Goal: Transaction & Acquisition: Purchase product/service

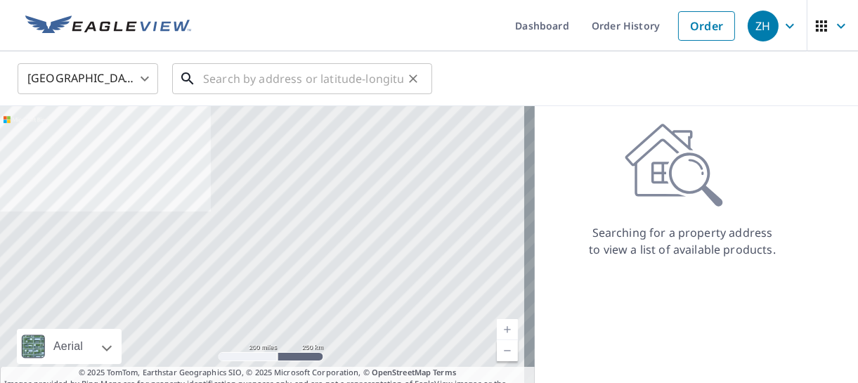
click at [337, 80] on input "text" at bounding box center [303, 78] width 200 height 39
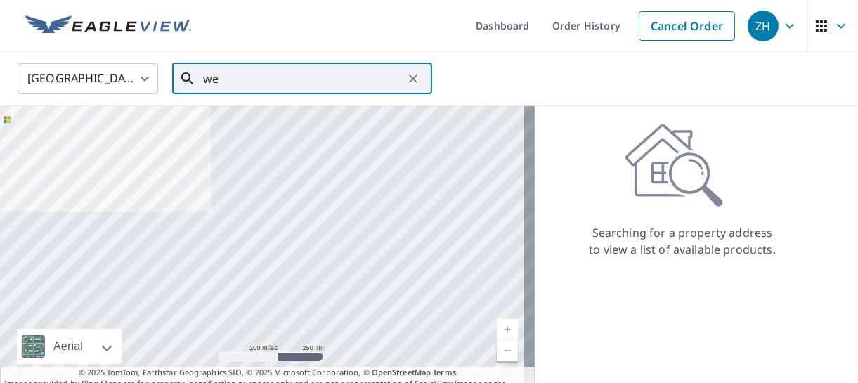
type input "w"
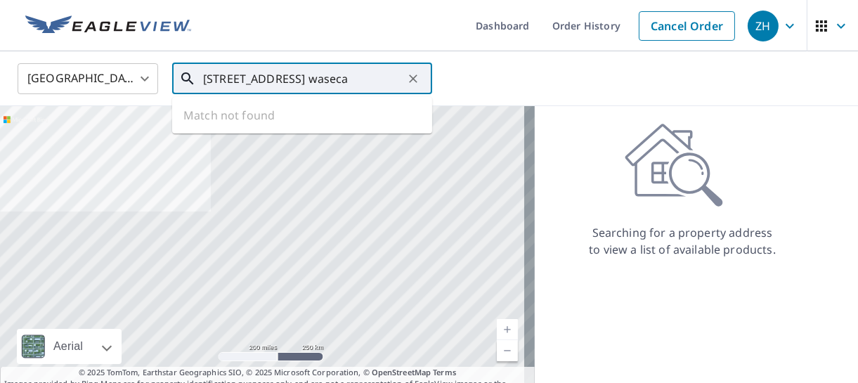
type input "[STREET_ADDRESS] waseca"
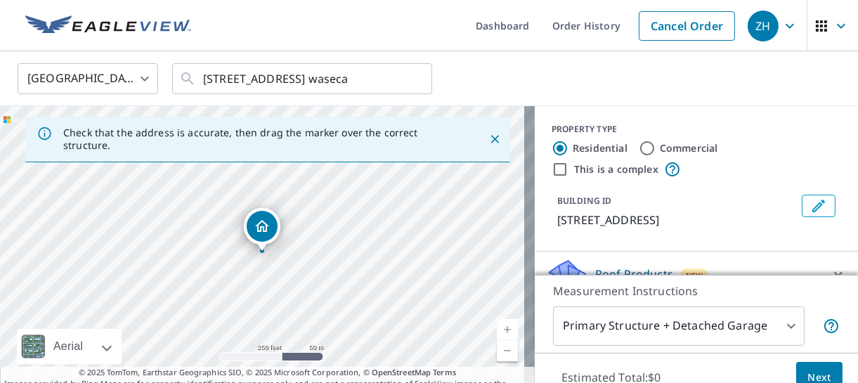
click at [497, 353] on link "Current Level 17, Zoom Out" at bounding box center [507, 350] width 21 height 21
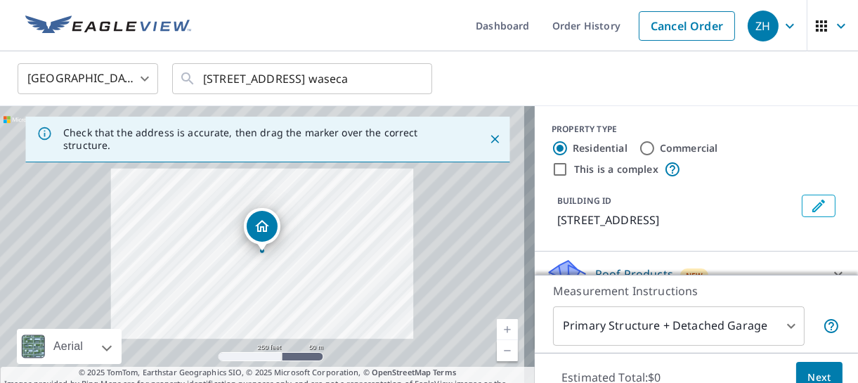
click at [497, 353] on link "Current Level 17, Zoom Out" at bounding box center [507, 350] width 21 height 21
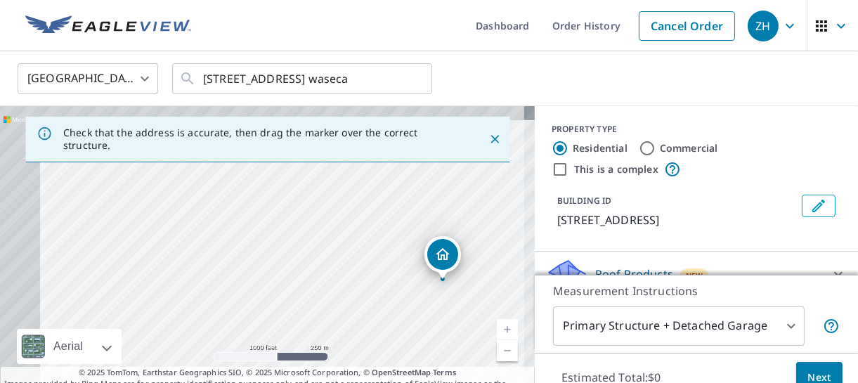
drag, startPoint x: 136, startPoint y: 240, endPoint x: 318, endPoint y: 268, distance: 184.1
click at [318, 268] on div "[STREET_ADDRESS]" at bounding box center [267, 253] width 535 height 295
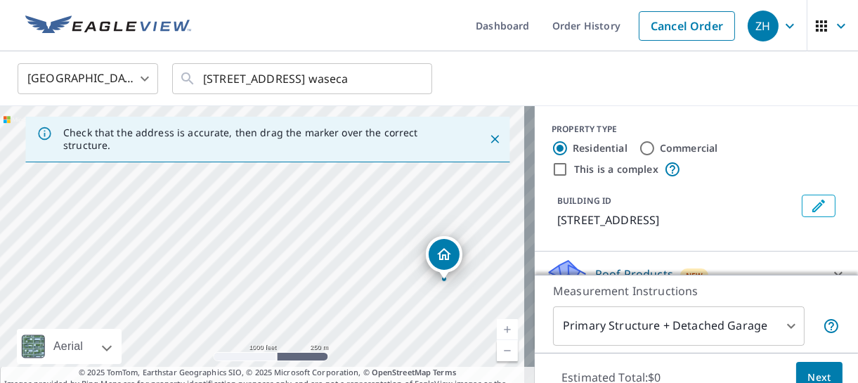
click at [502, 326] on link "Current Level 15, Zoom In" at bounding box center [507, 329] width 21 height 21
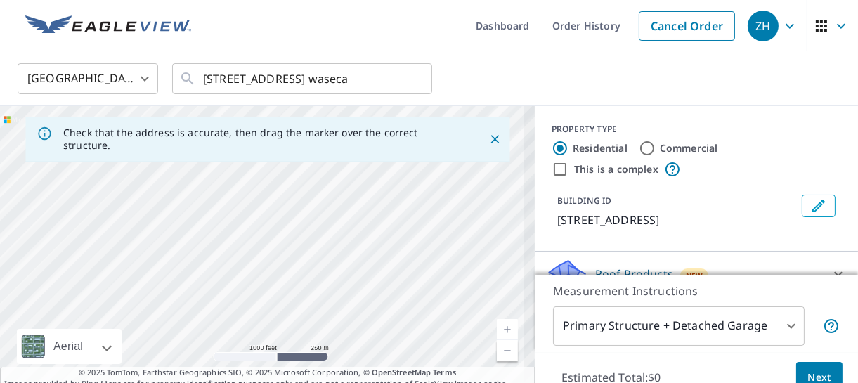
click at [507, 329] on link "Current Level 15, Zoom In" at bounding box center [507, 329] width 21 height 21
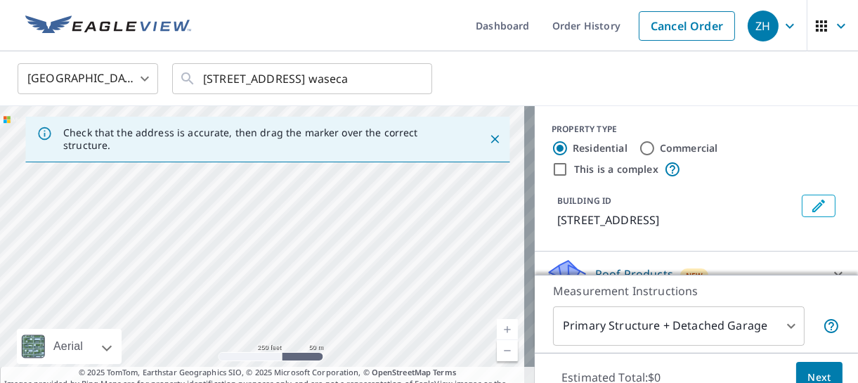
drag, startPoint x: 407, startPoint y: 238, endPoint x: 294, endPoint y: 201, distance: 119.1
click at [294, 201] on div "[STREET_ADDRESS]" at bounding box center [267, 253] width 535 height 295
click at [497, 325] on link "Current Level 17, Zoom In" at bounding box center [507, 329] width 21 height 21
drag, startPoint x: 493, startPoint y: 179, endPoint x: 292, endPoint y: 240, distance: 210.0
click at [292, 240] on div "[STREET_ADDRESS]" at bounding box center [267, 253] width 535 height 295
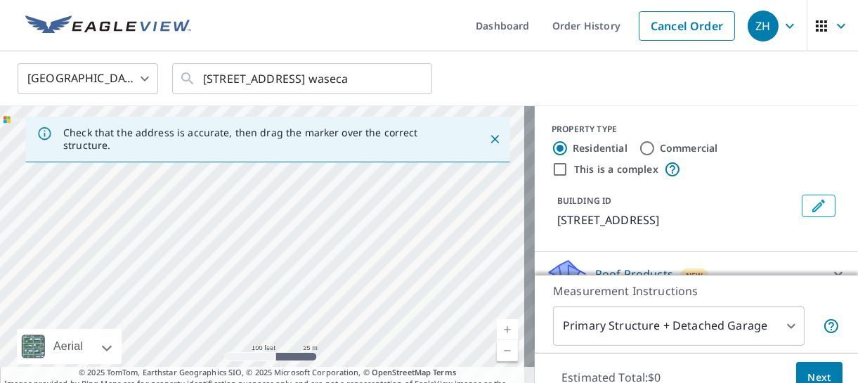
click at [363, 219] on div "[STREET_ADDRESS]" at bounding box center [267, 253] width 535 height 295
click at [503, 350] on link "Current Level 18, Zoom Out" at bounding box center [507, 350] width 21 height 21
click at [503, 350] on link "Current Level 17, Zoom Out" at bounding box center [507, 350] width 21 height 21
drag, startPoint x: 255, startPoint y: 231, endPoint x: 1, endPoint y: 162, distance: 263.5
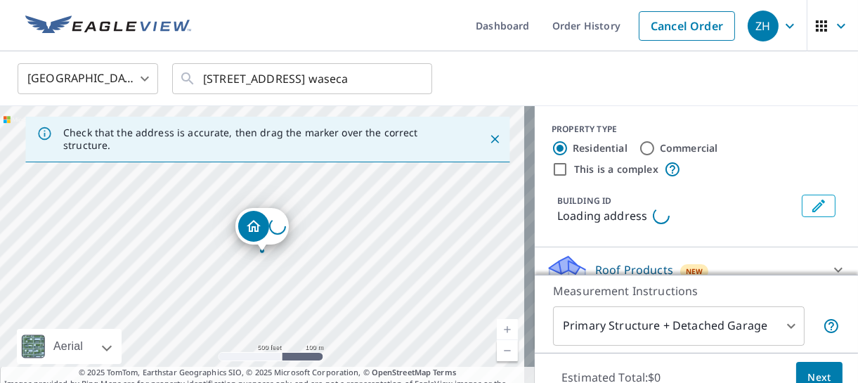
click at [1, 162] on div "Loading address" at bounding box center [267, 253] width 535 height 295
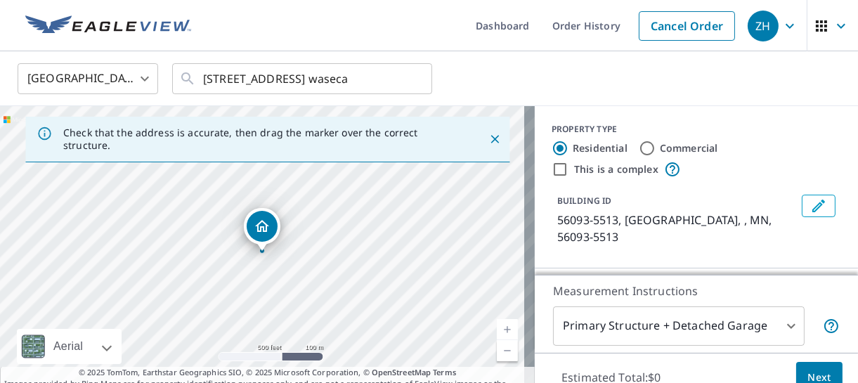
click at [497, 332] on link "Current Level 16, Zoom In" at bounding box center [507, 329] width 21 height 21
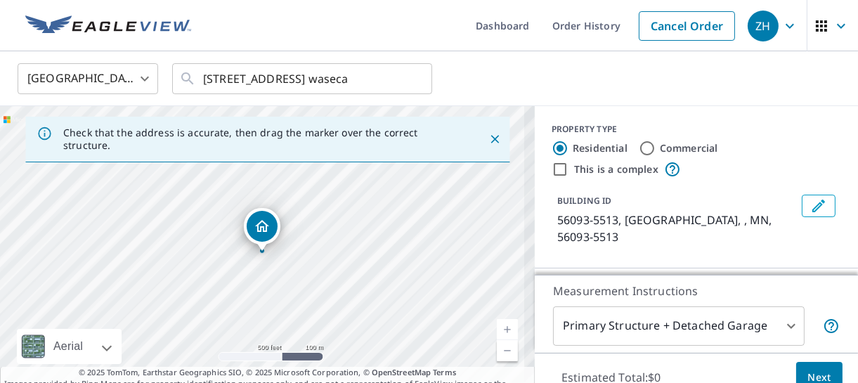
click at [497, 332] on link "Current Level 16, Zoom In" at bounding box center [507, 329] width 21 height 21
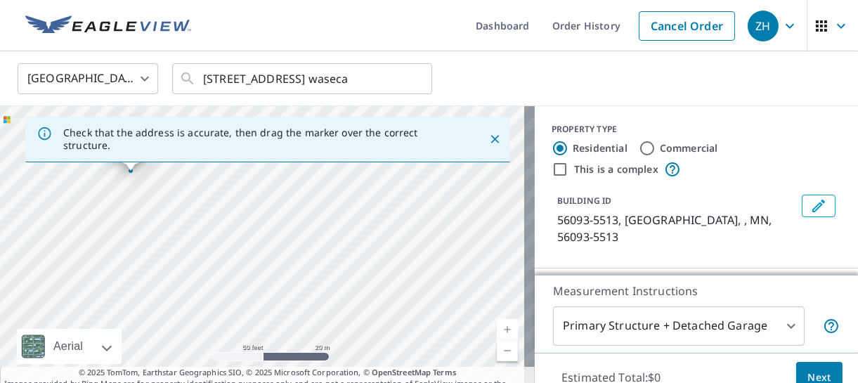
drag, startPoint x: 418, startPoint y: 287, endPoint x: 287, endPoint y: 207, distance: 153.9
click at [287, 207] on div "56093-5513, US , MN 56093-5513" at bounding box center [267, 253] width 535 height 295
drag, startPoint x: 287, startPoint y: 207, endPoint x: 273, endPoint y: 290, distance: 84.1
click at [273, 290] on div "56093-5513, US , MN 56093-5513" at bounding box center [267, 253] width 535 height 295
drag, startPoint x: 105, startPoint y: 226, endPoint x: 287, endPoint y: 275, distance: 187.6
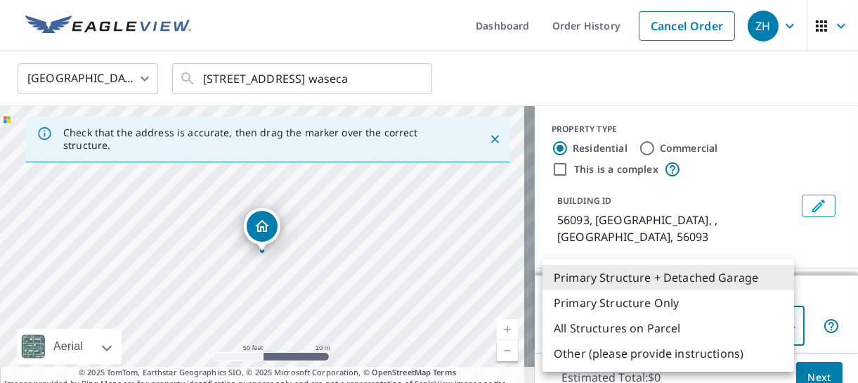
click at [785, 330] on body "ZH ZH Dashboard Order History Cancel Order ZH [GEOGRAPHIC_DATA] [GEOGRAPHIC_DAT…" at bounding box center [429, 191] width 858 height 383
click at [714, 303] on li "Primary Structure Only" at bounding box center [668, 302] width 252 height 25
type input "2"
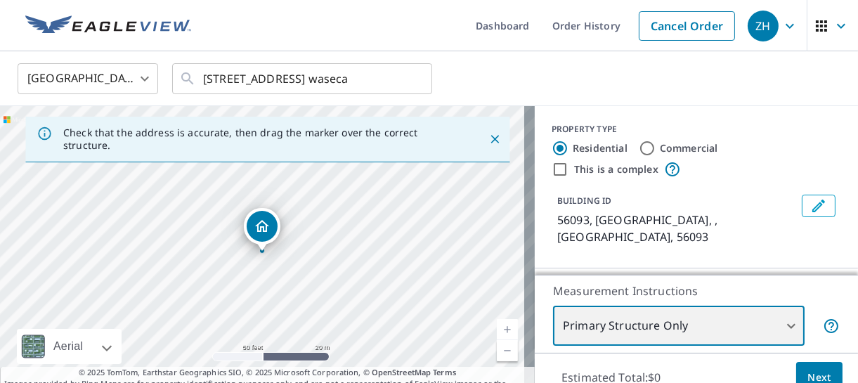
scroll to position [112, 0]
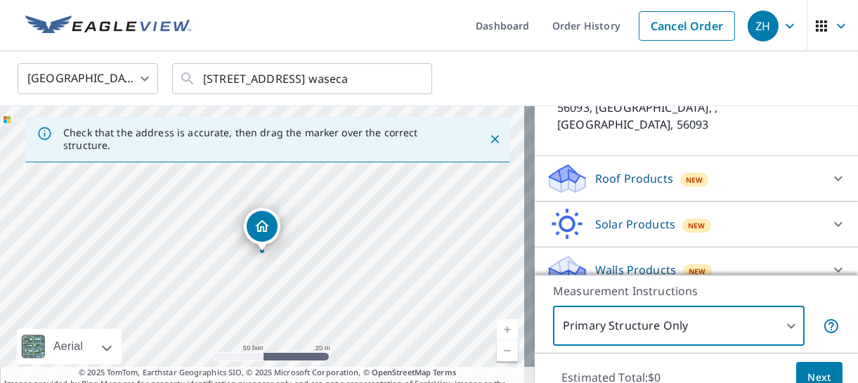
click at [686, 174] on span "New" at bounding box center [695, 179] width 18 height 11
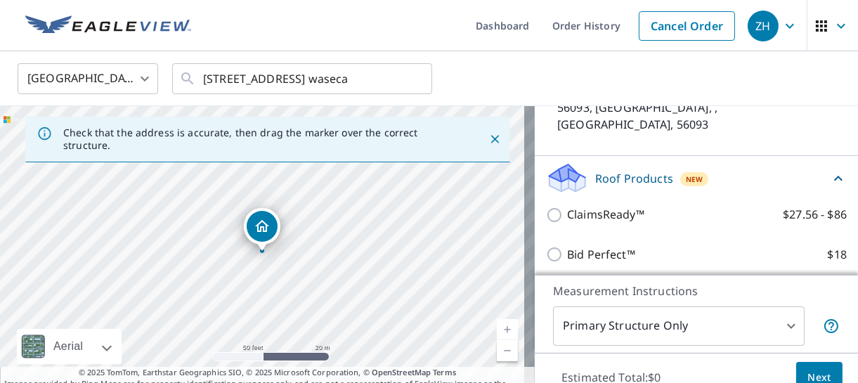
click at [637, 235] on div "Bid Perfect™ $18" at bounding box center [696, 255] width 301 height 40
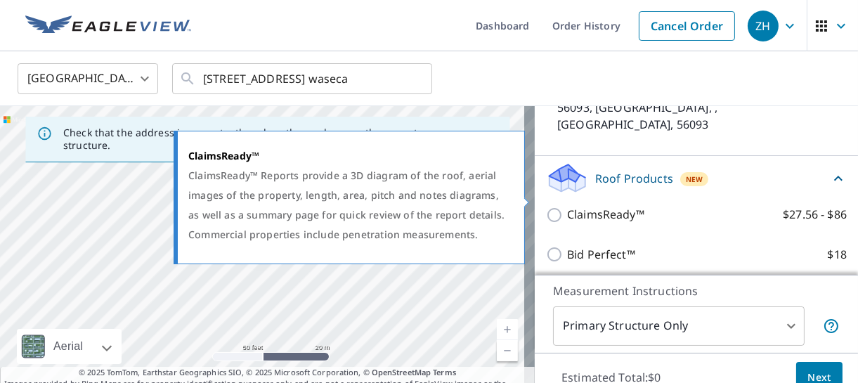
click at [632, 206] on p "ClaimsReady™" at bounding box center [605, 215] width 77 height 18
click at [567, 207] on input "ClaimsReady™ $27.56 - $86" at bounding box center [556, 215] width 21 height 17
checkbox input "true"
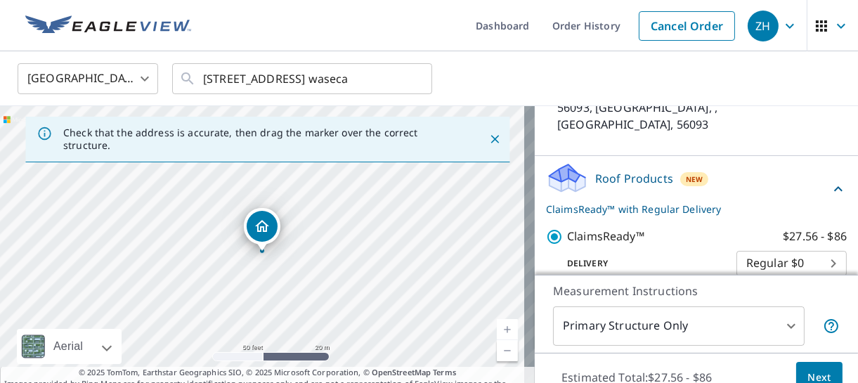
scroll to position [244, 0]
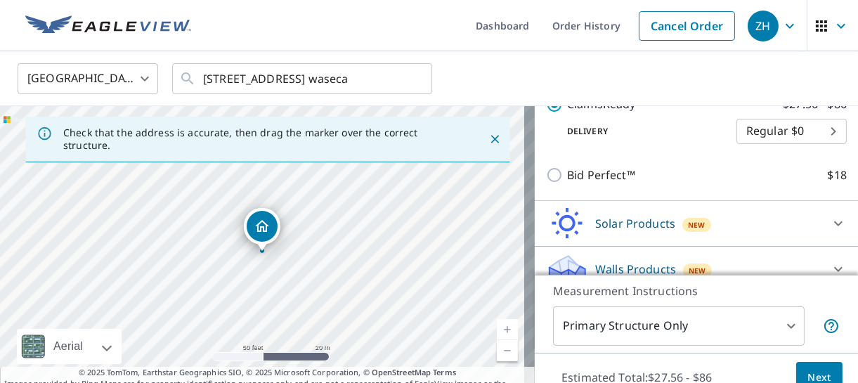
click at [638, 253] on div "Walls Products New" at bounding box center [683, 269] width 275 height 33
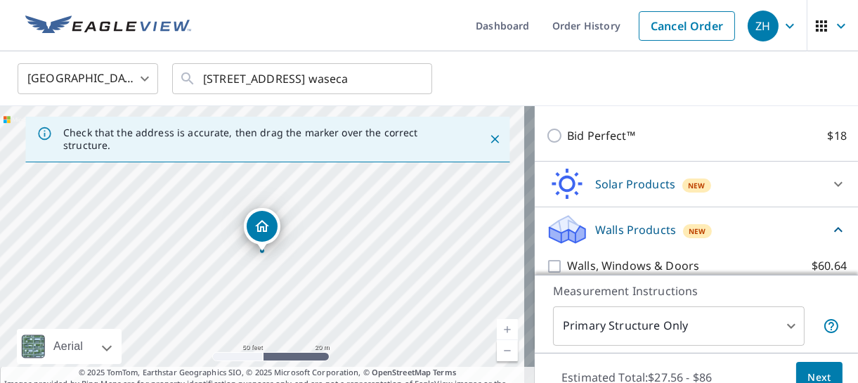
click at [634, 257] on p "Walls, Windows & Doors" at bounding box center [633, 266] width 132 height 18
click at [567, 258] on input "Walls, Windows & Doors $60.64" at bounding box center [556, 266] width 21 height 17
checkbox input "true"
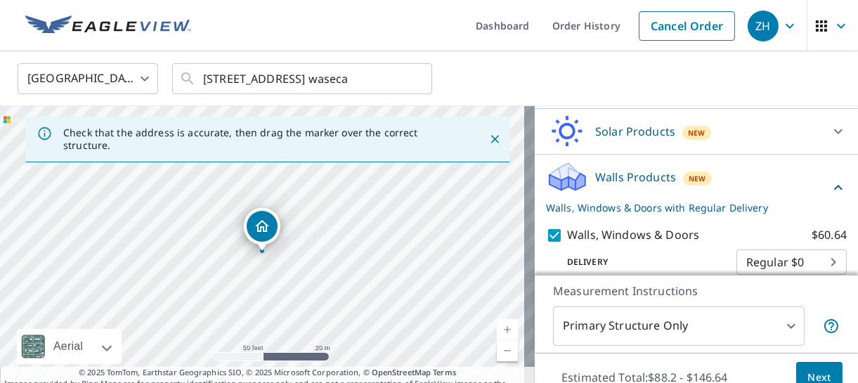
scroll to position [64, 0]
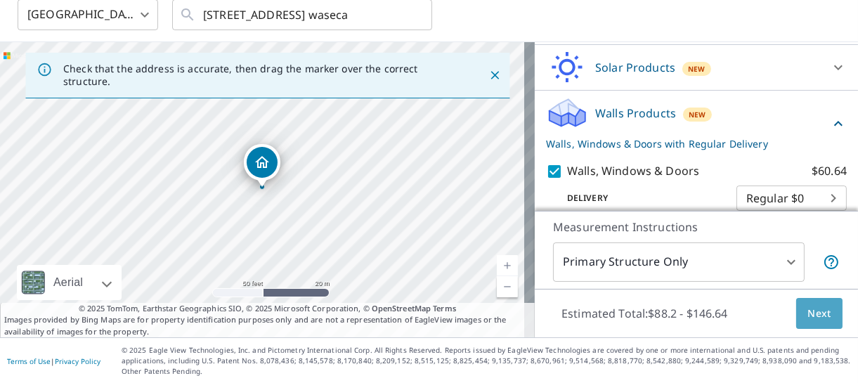
click at [807, 319] on span "Next" at bounding box center [819, 314] width 24 height 18
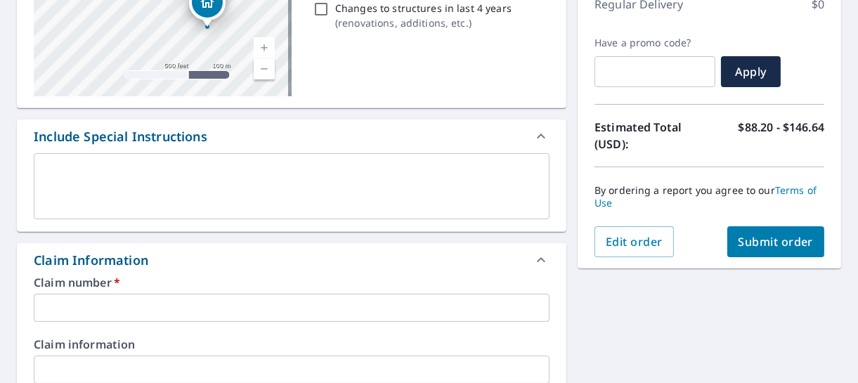
scroll to position [334, 0]
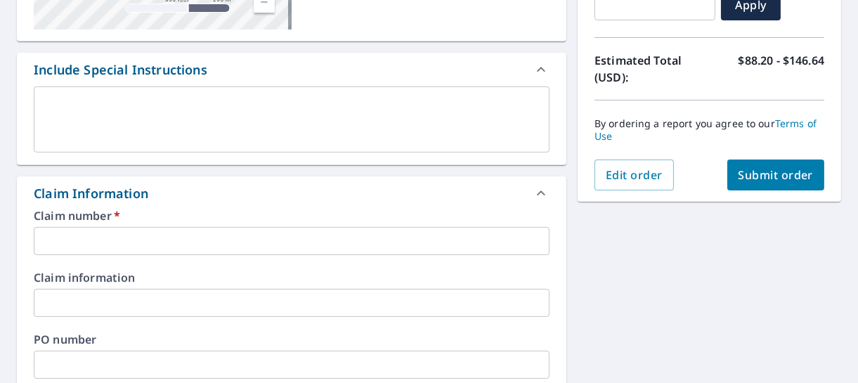
click at [162, 244] on input "text" at bounding box center [292, 241] width 516 height 28
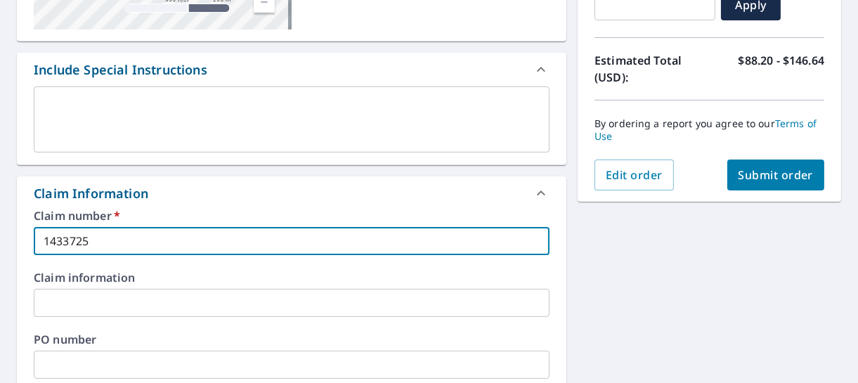
type input "1433725"
click at [747, 178] on span "Submit order" at bounding box center [775, 174] width 75 height 15
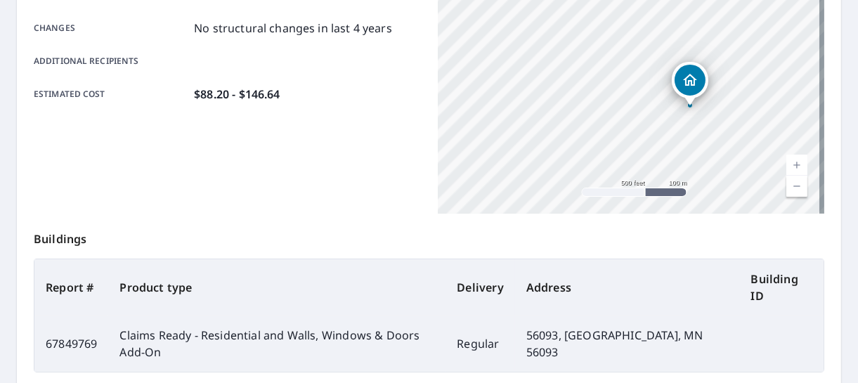
scroll to position [453, 0]
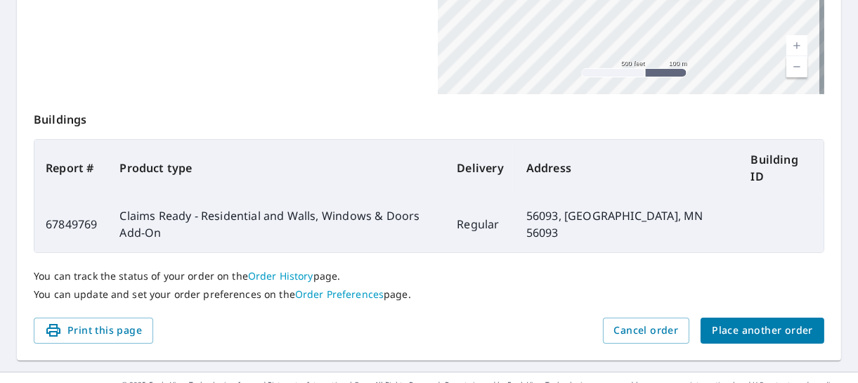
click at [737, 322] on span "Place another order" at bounding box center [762, 331] width 101 height 18
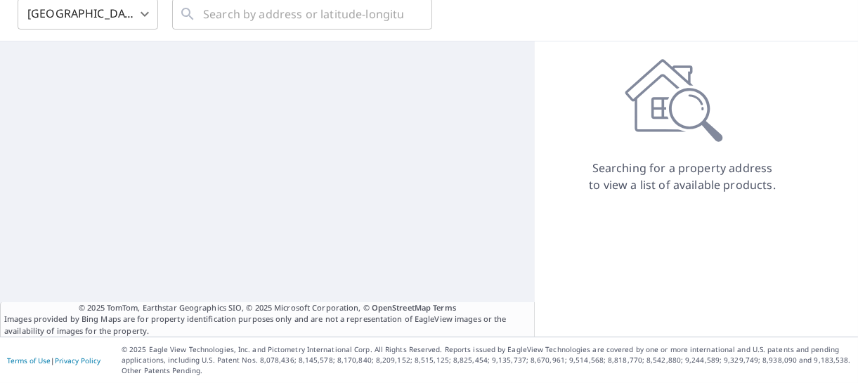
scroll to position [64, 0]
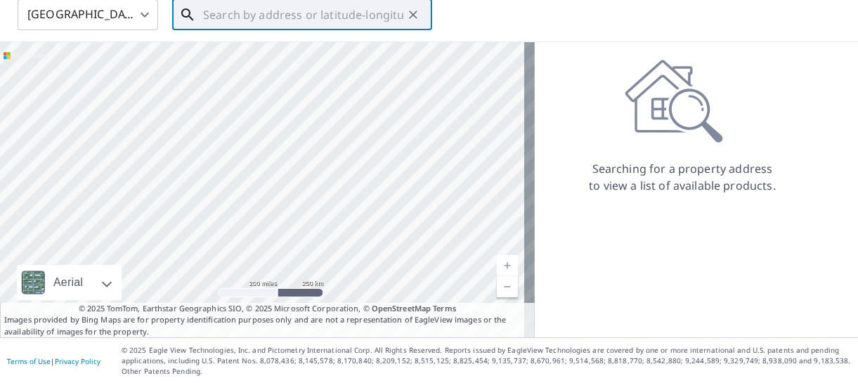
click at [346, 21] on input "text" at bounding box center [303, 14] width 200 height 39
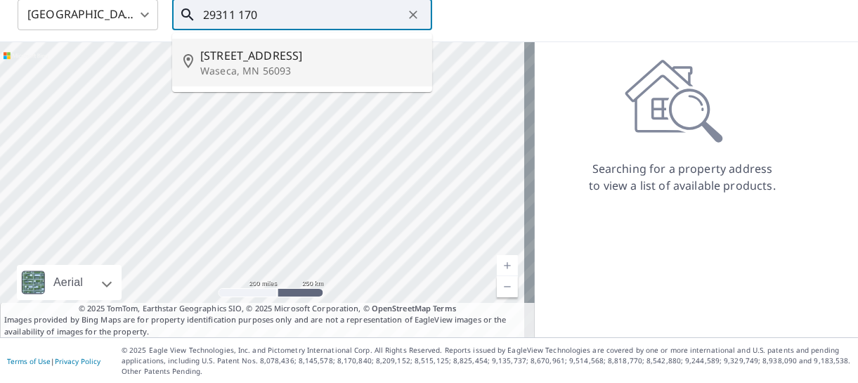
click at [261, 49] on span "[STREET_ADDRESS]" at bounding box center [310, 55] width 221 height 17
type input "[STREET_ADDRESS]"
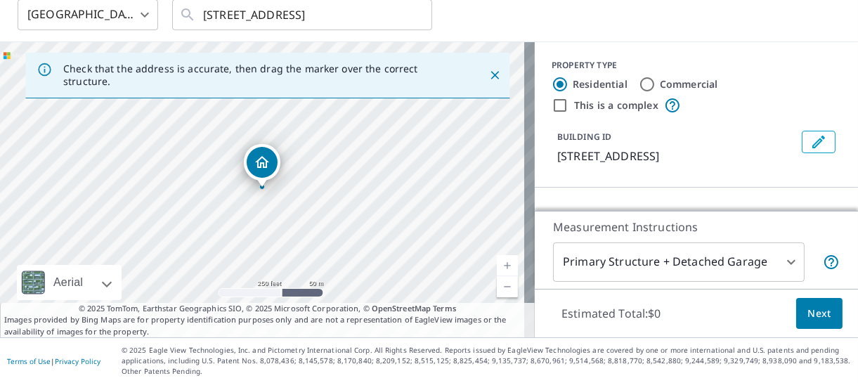
click at [497, 266] on link "Current Level 17, Zoom In" at bounding box center [507, 265] width 21 height 21
click at [497, 268] on link "Current Level 18, Zoom In" at bounding box center [507, 265] width 21 height 21
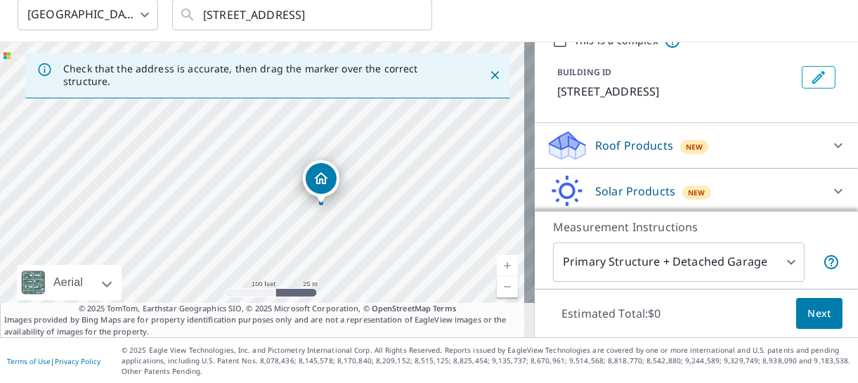
scroll to position [63, 0]
click at [628, 155] on div "Roof Products New" at bounding box center [683, 147] width 275 height 33
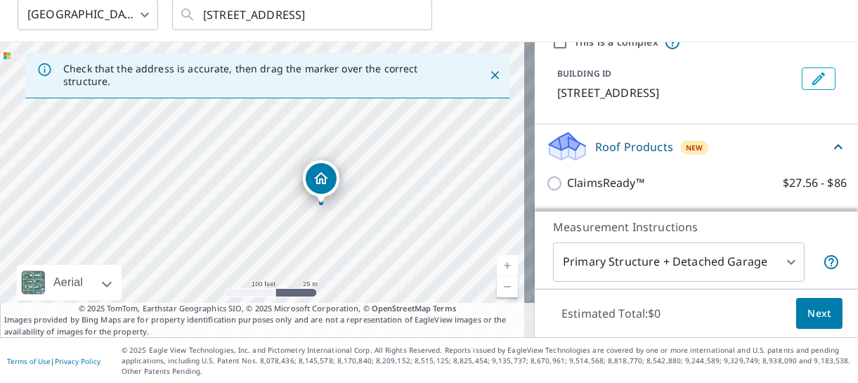
scroll to position [192, 0]
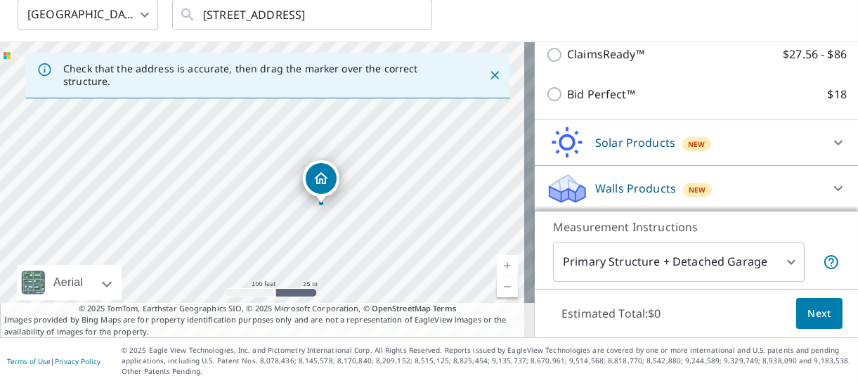
click at [616, 105] on div "Bid Perfect™ $18" at bounding box center [696, 94] width 301 height 40
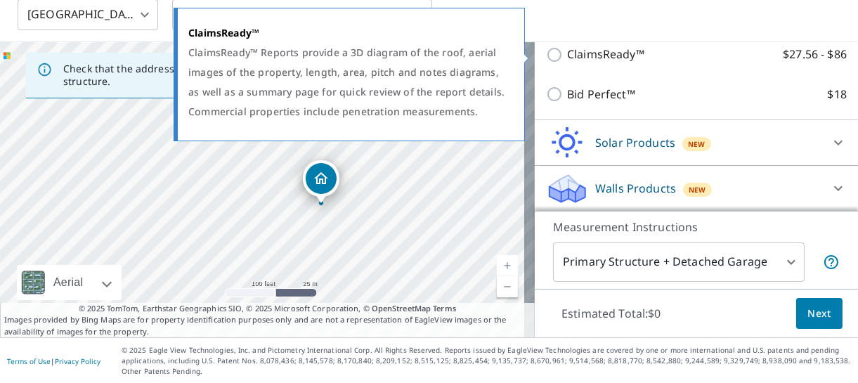
click at [598, 47] on p "ClaimsReady™" at bounding box center [605, 55] width 77 height 18
click at [567, 47] on input "ClaimsReady™ $27.56 - $86" at bounding box center [556, 54] width 21 height 17
checkbox input "true"
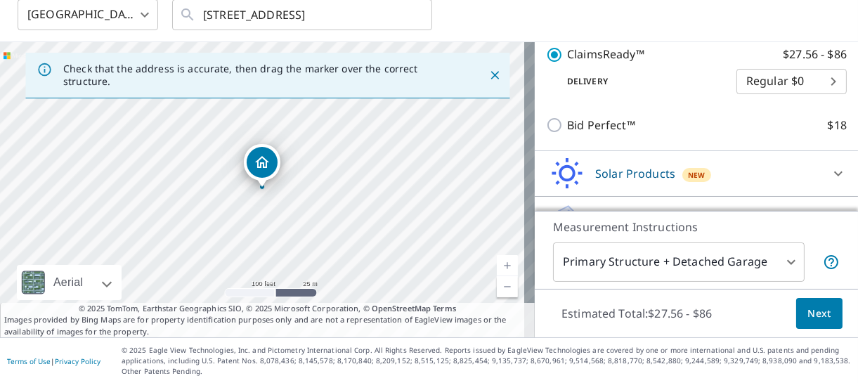
scroll to position [244, 0]
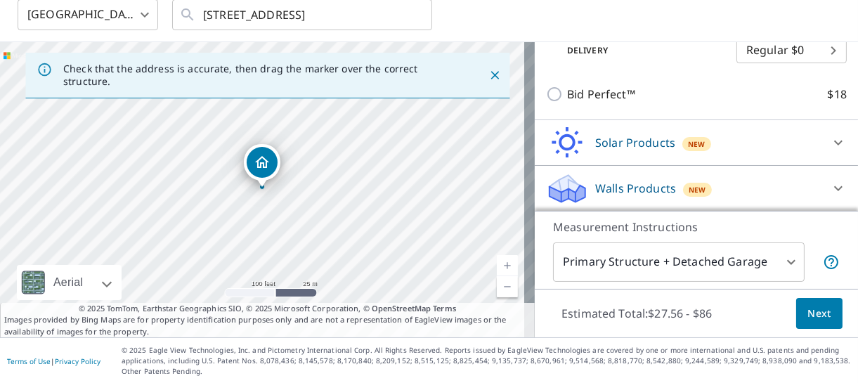
click at [807, 310] on span "Next" at bounding box center [819, 314] width 24 height 18
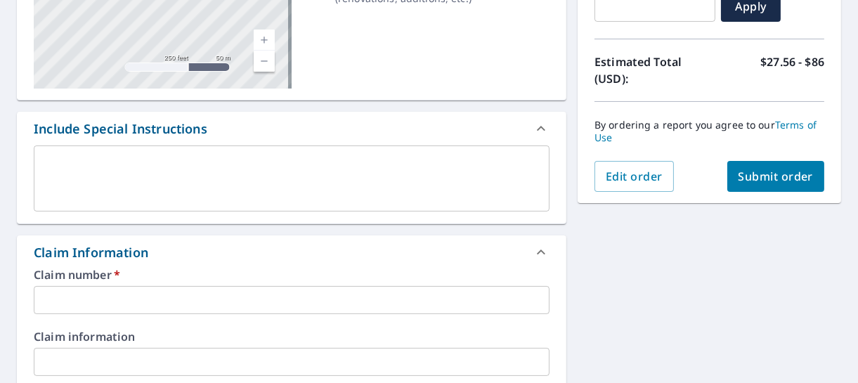
scroll to position [275, 0]
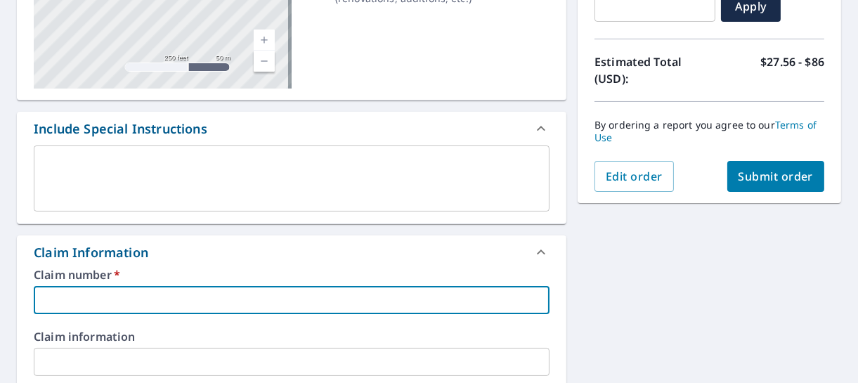
click at [214, 292] on input "text" at bounding box center [292, 300] width 516 height 28
type input "1434125"
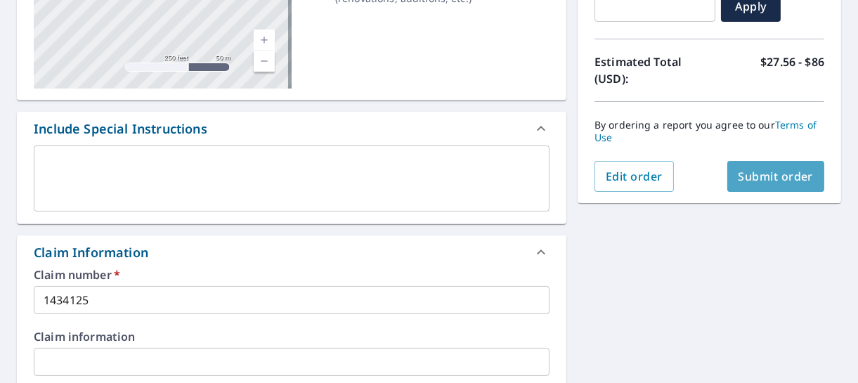
click at [751, 185] on button "Submit order" at bounding box center [776, 176] width 98 height 31
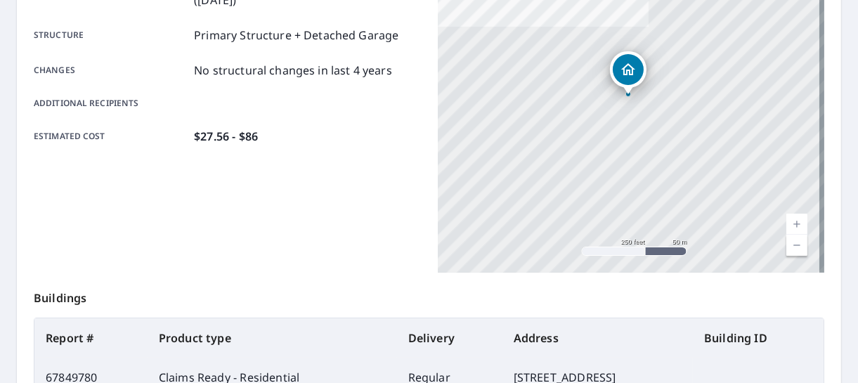
scroll to position [453, 0]
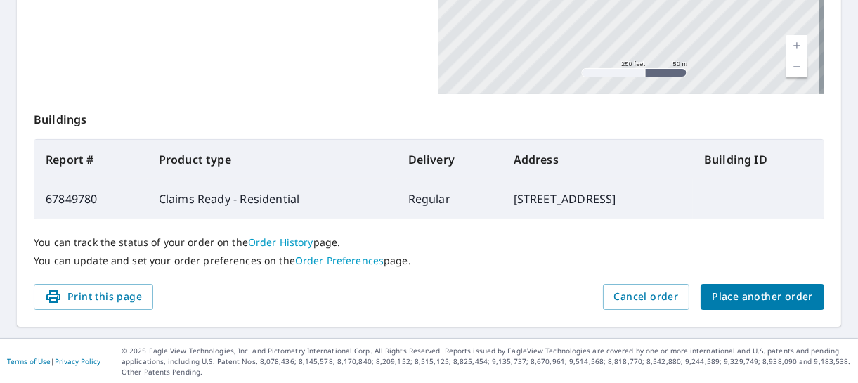
click at [733, 295] on span "Place another order" at bounding box center [762, 297] width 101 height 18
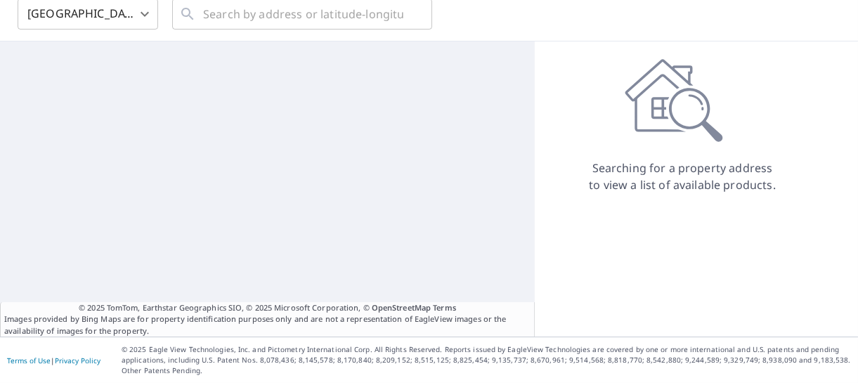
scroll to position [64, 0]
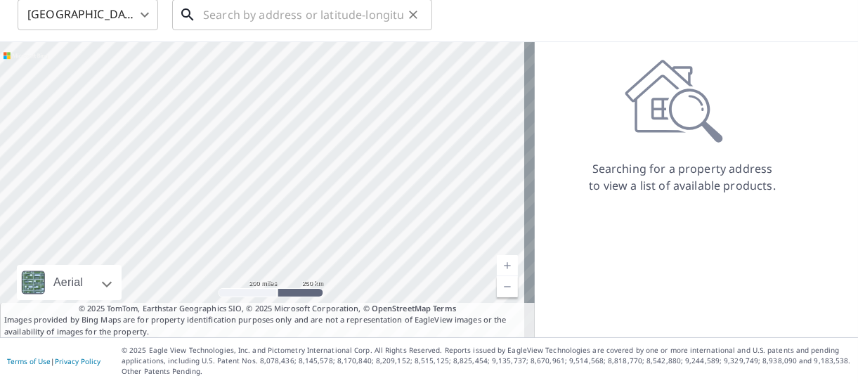
click at [342, 11] on input "text" at bounding box center [303, 14] width 200 height 39
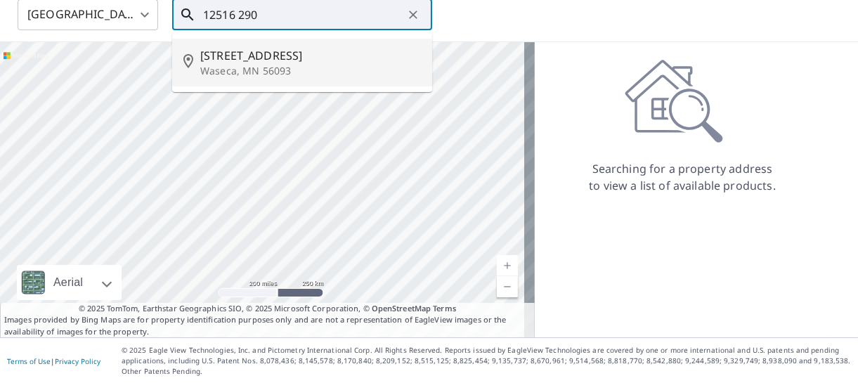
click at [289, 54] on span "[STREET_ADDRESS]" at bounding box center [310, 55] width 221 height 17
type input "[STREET_ADDRESS]"
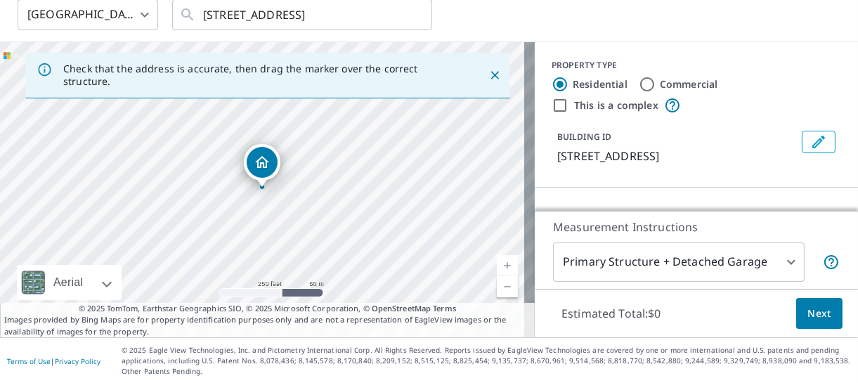
click at [497, 264] on link "Current Level 17, Zoom In" at bounding box center [507, 265] width 21 height 21
click at [497, 264] on link "Current Level 18, Zoom In" at bounding box center [507, 265] width 21 height 21
click at [497, 264] on link "Current Level 19, Zoom In" at bounding box center [507, 265] width 21 height 21
click at [781, 265] on body "ZH ZH Dashboard Order History Cancel Order ZH [GEOGRAPHIC_DATA] [GEOGRAPHIC_DAT…" at bounding box center [429, 191] width 858 height 383
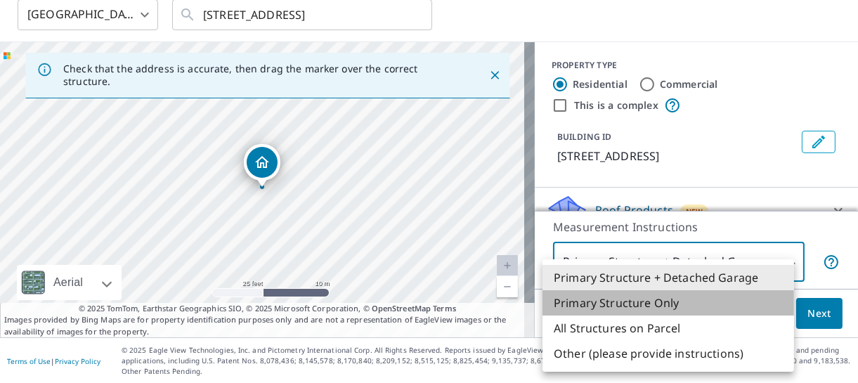
click at [703, 297] on li "Primary Structure Only" at bounding box center [668, 302] width 252 height 25
type input "2"
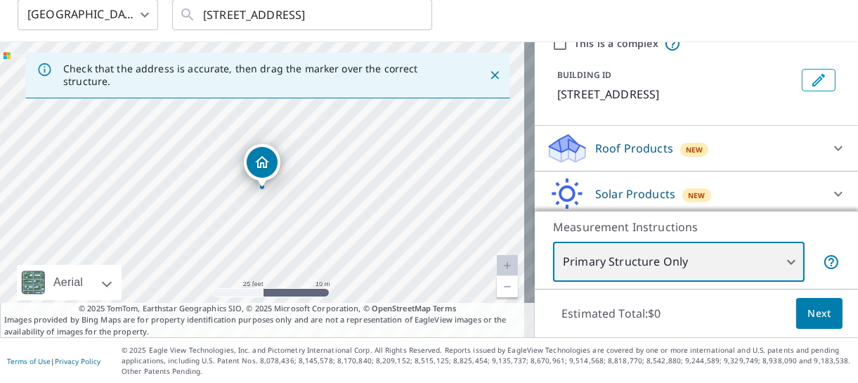
scroll to position [63, 0]
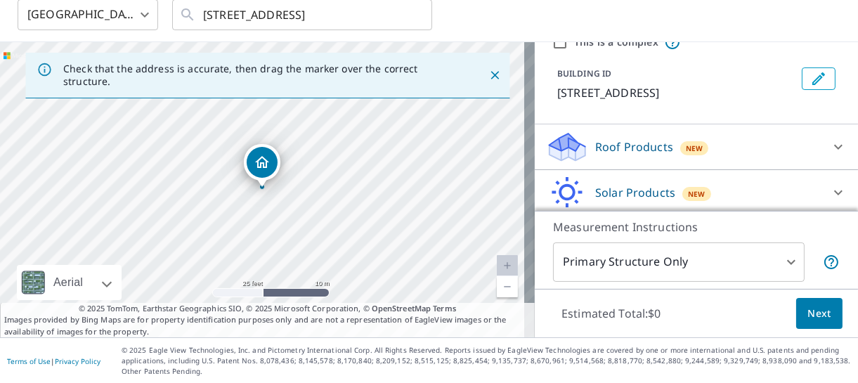
click at [686, 149] on span "New" at bounding box center [695, 148] width 18 height 11
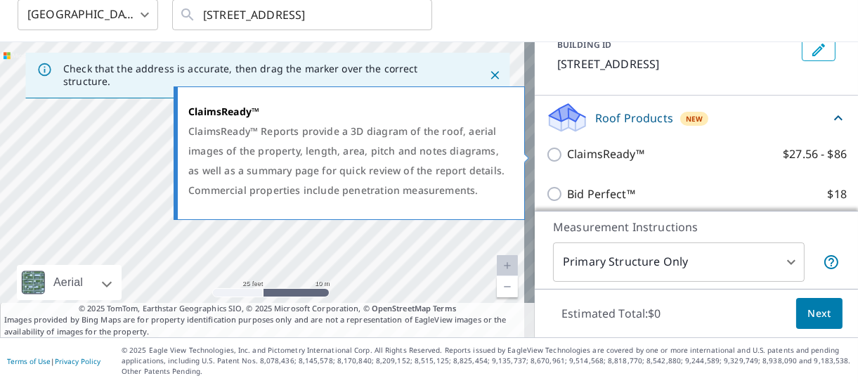
click at [679, 153] on label "ClaimsReady™ $27.56 - $86" at bounding box center [707, 154] width 280 height 18
click at [567, 153] on input "ClaimsReady™ $27.56 - $86" at bounding box center [556, 154] width 21 height 17
checkbox input "true"
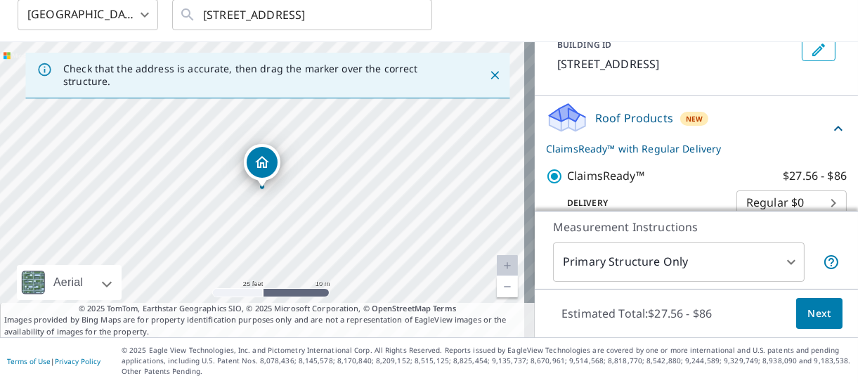
scroll to position [244, 0]
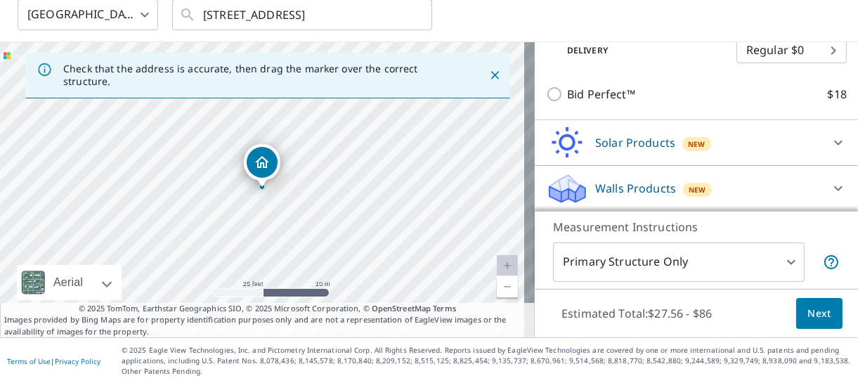
click at [809, 318] on span "Next" at bounding box center [819, 314] width 24 height 18
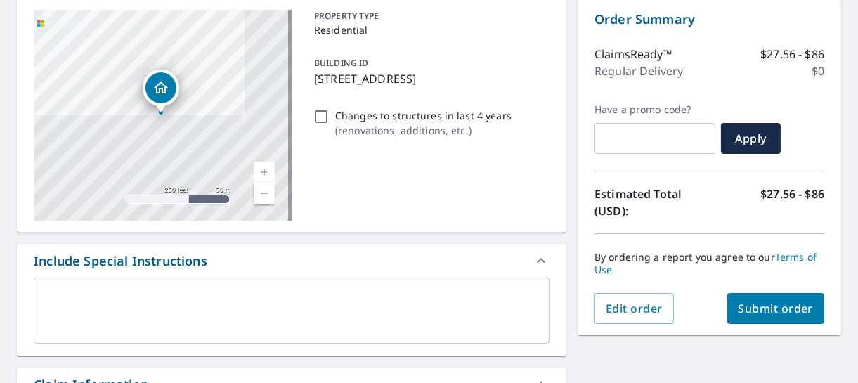
scroll to position [322, 0]
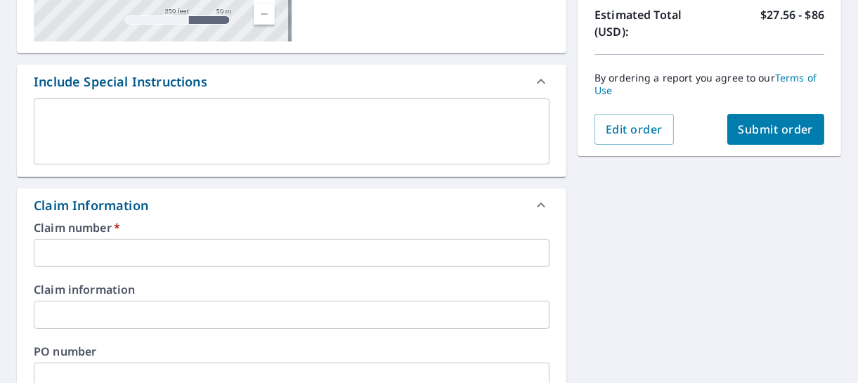
click at [252, 250] on input "text" at bounding box center [292, 253] width 516 height 28
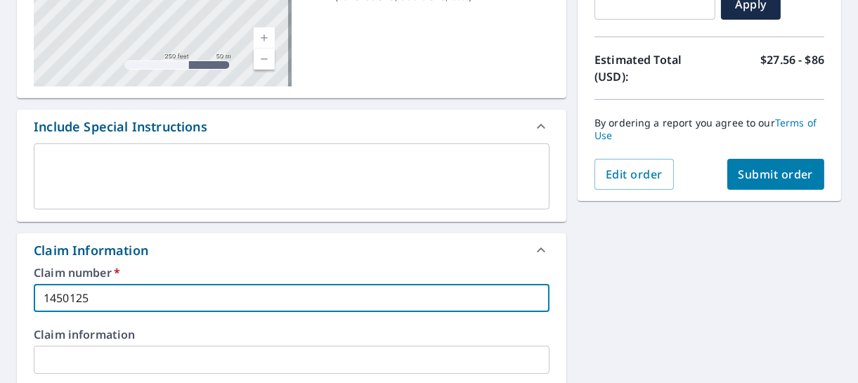
scroll to position [259, 0]
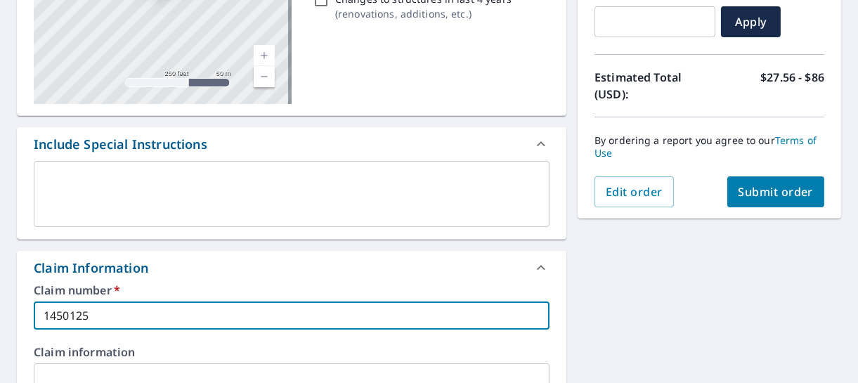
type input "1450125"
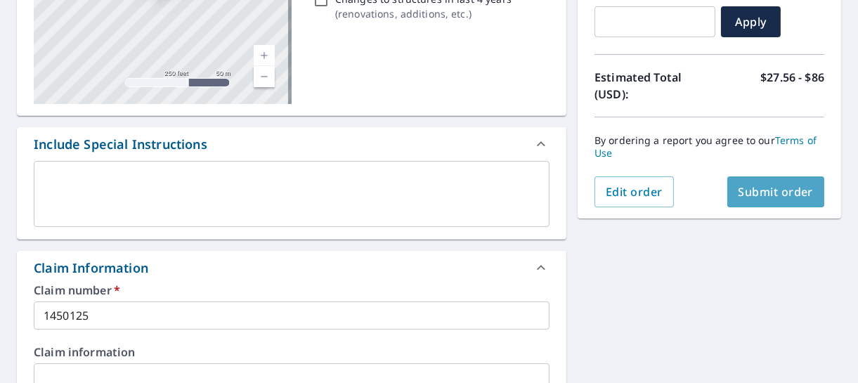
click at [752, 198] on button "Submit order" at bounding box center [776, 191] width 98 height 31
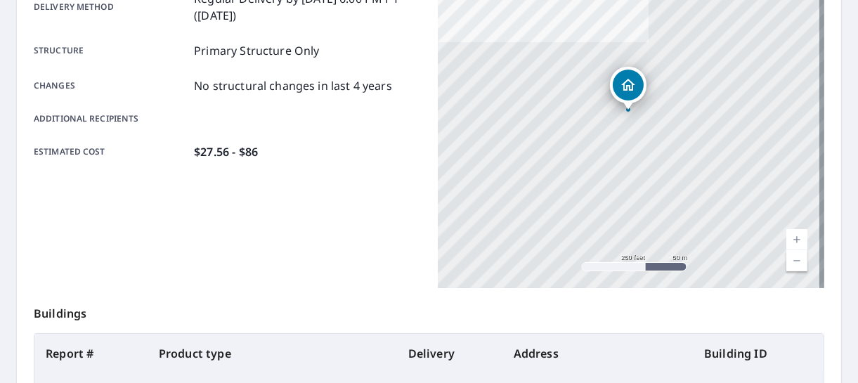
scroll to position [453, 0]
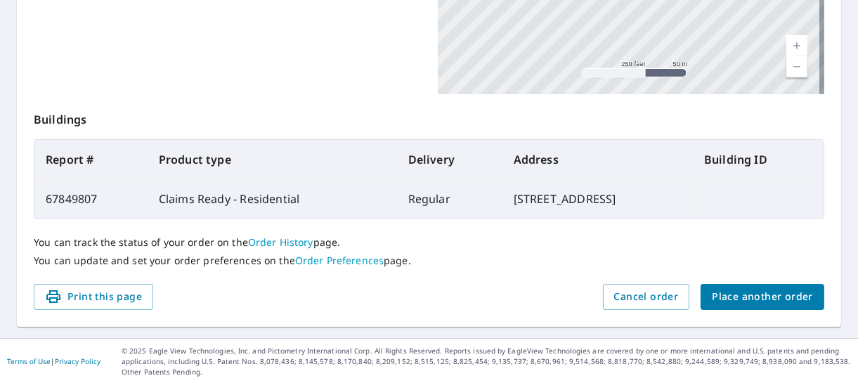
click at [757, 300] on span "Place another order" at bounding box center [762, 297] width 101 height 18
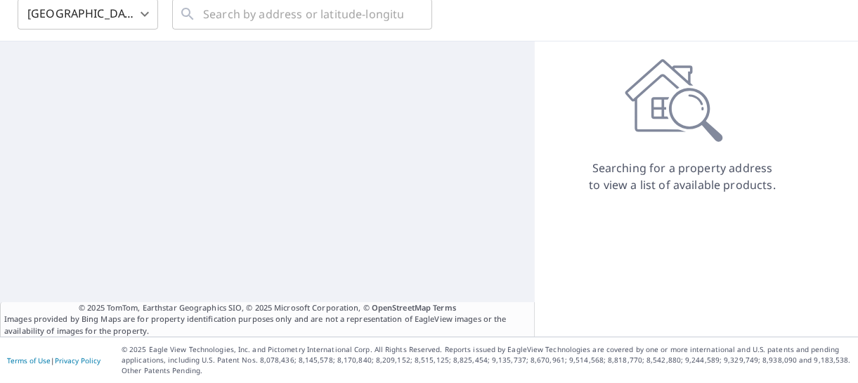
scroll to position [64, 0]
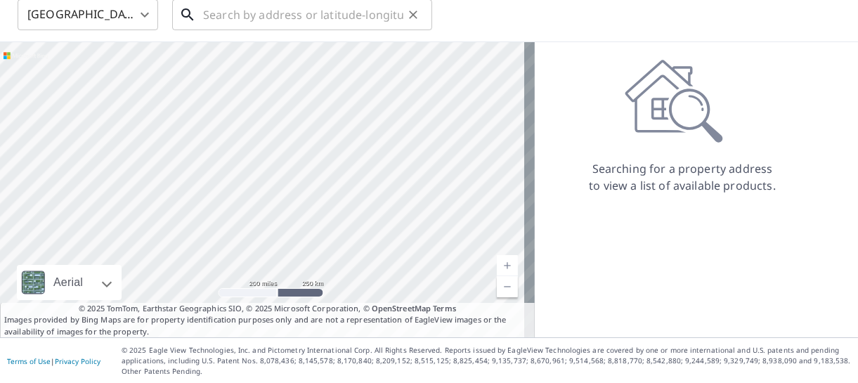
click at [332, 13] on input "text" at bounding box center [303, 14] width 200 height 39
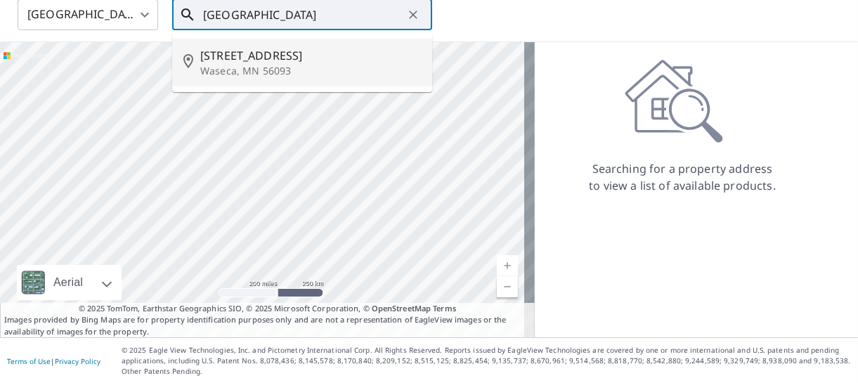
click at [302, 48] on span "[STREET_ADDRESS]" at bounding box center [310, 55] width 221 height 17
type input "[STREET_ADDRESS]"
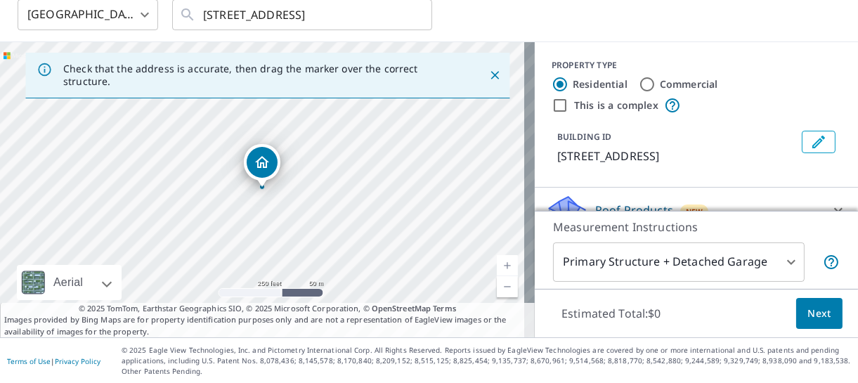
click at [497, 266] on link "Current Level 17, Zoom In" at bounding box center [507, 265] width 21 height 21
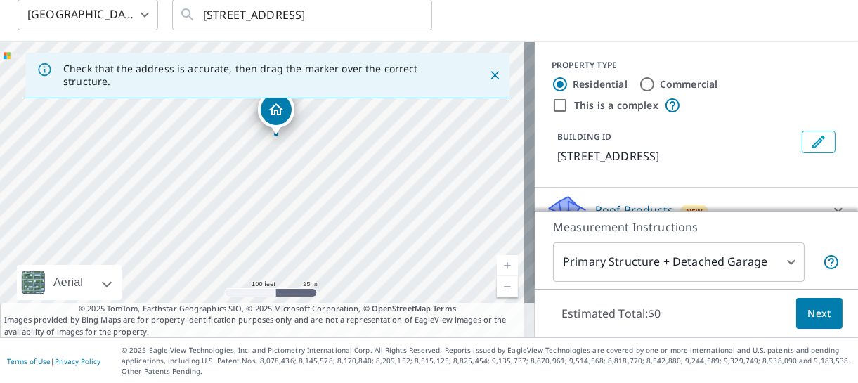
drag, startPoint x: 402, startPoint y: 224, endPoint x: 416, endPoint y: 171, distance: 54.5
click at [416, 171] on div "[STREET_ADDRESS]" at bounding box center [267, 189] width 535 height 295
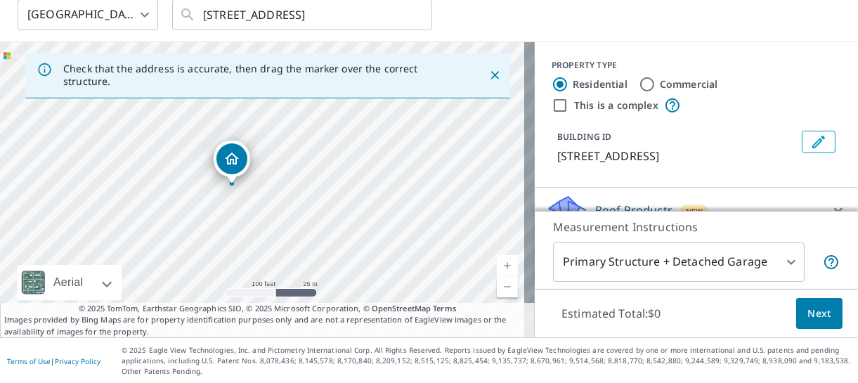
drag, startPoint x: 275, startPoint y: 114, endPoint x: 231, endPoint y: 163, distance: 66.2
click at [784, 257] on body "ZH ZH Dashboard Order History Cancel Order ZH [GEOGRAPHIC_DATA] [GEOGRAPHIC_DAT…" at bounding box center [429, 191] width 858 height 383
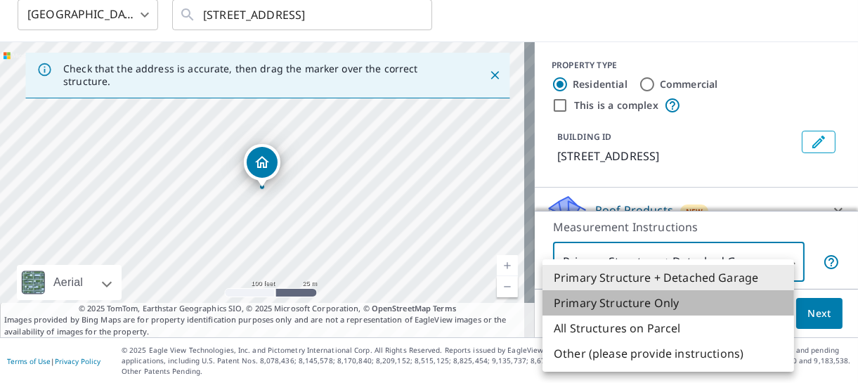
click at [695, 294] on li "Primary Structure Only" at bounding box center [668, 302] width 252 height 25
type input "2"
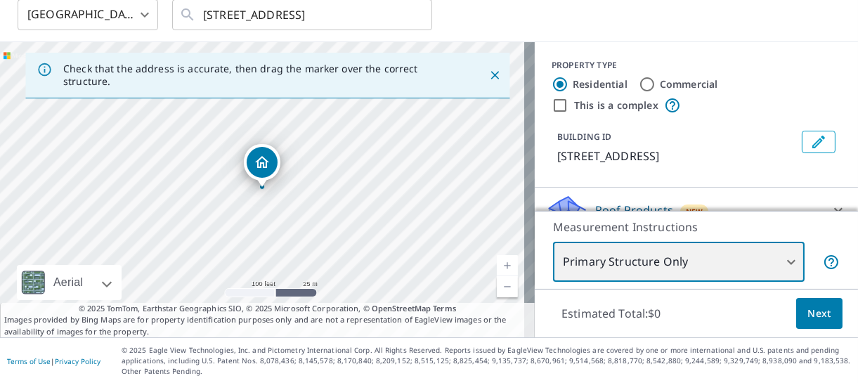
scroll to position [129, 0]
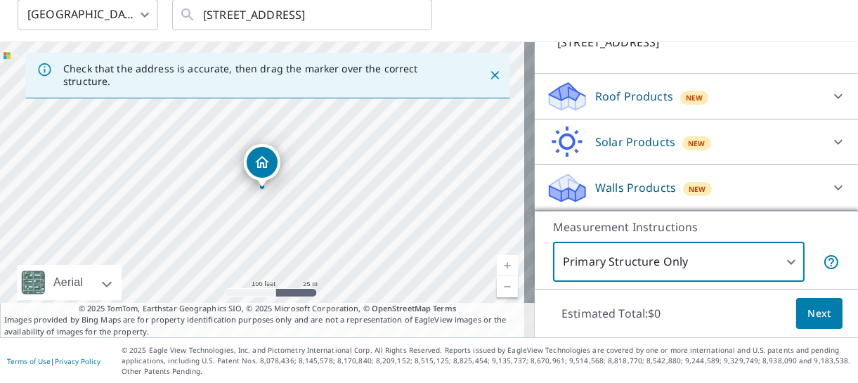
click at [664, 96] on div "Roof Products New" at bounding box center [683, 96] width 275 height 33
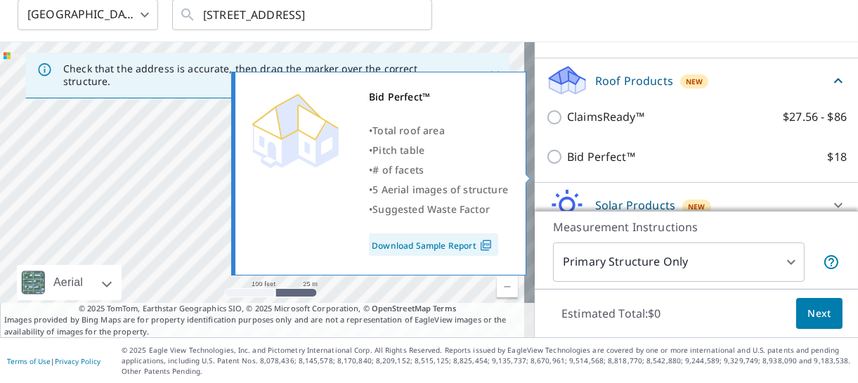
click at [626, 166] on label "Bid Perfect™ $18" at bounding box center [707, 157] width 280 height 18
click at [567, 165] on input "Bid Perfect™ $18" at bounding box center [556, 156] width 21 height 17
checkbox input "true"
type input "1"
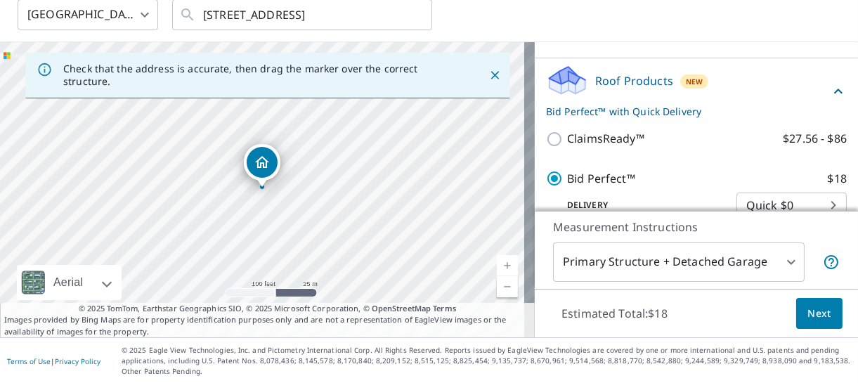
scroll to position [261, 0]
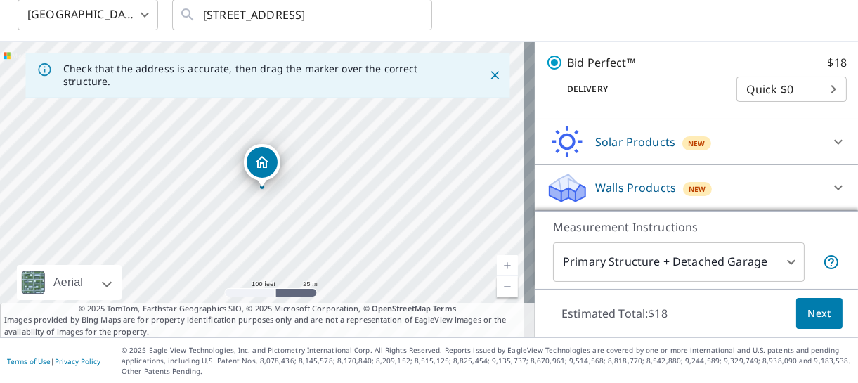
click at [820, 306] on span "Next" at bounding box center [819, 314] width 24 height 18
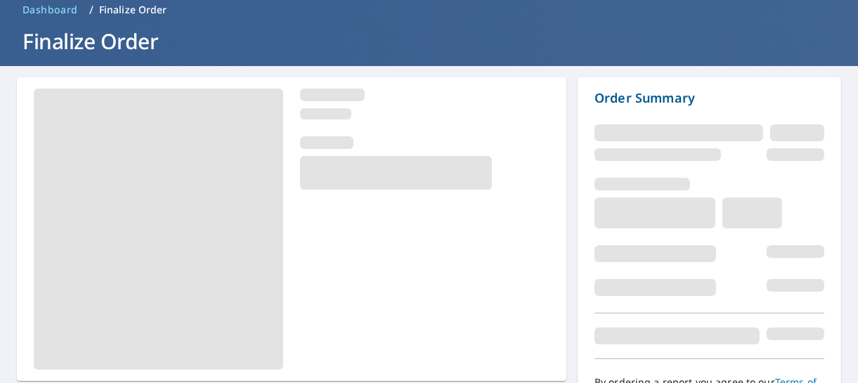
scroll to position [143, 0]
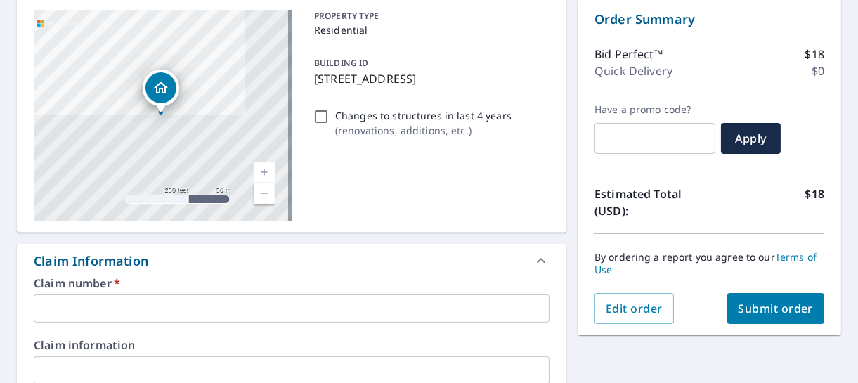
click at [96, 318] on input "text" at bounding box center [292, 308] width 516 height 28
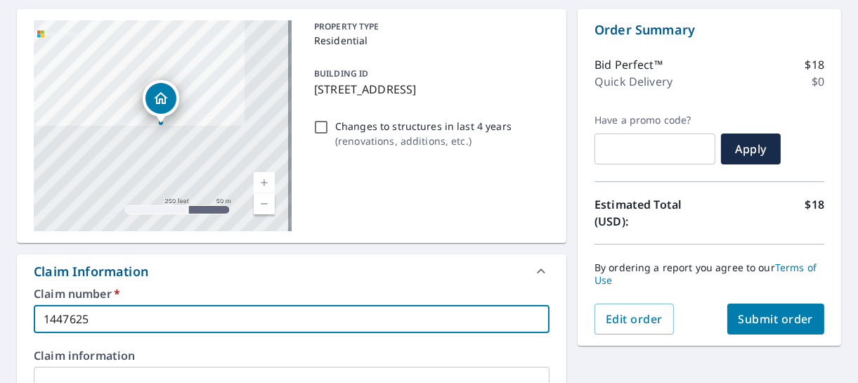
scroll to position [106, 0]
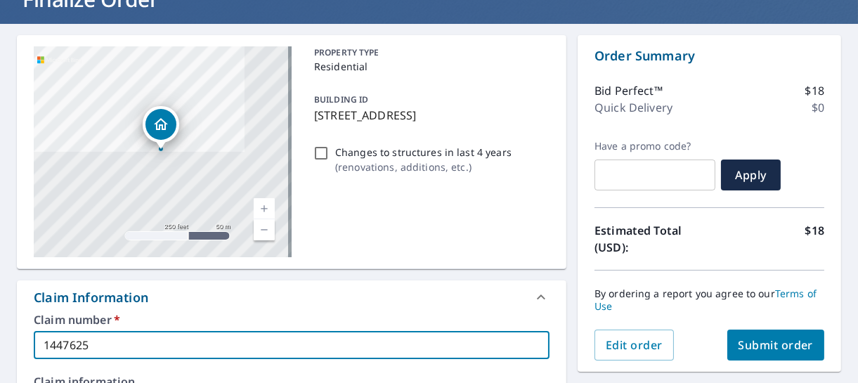
type input "1447625"
click at [752, 334] on button "Submit order" at bounding box center [776, 345] width 98 height 31
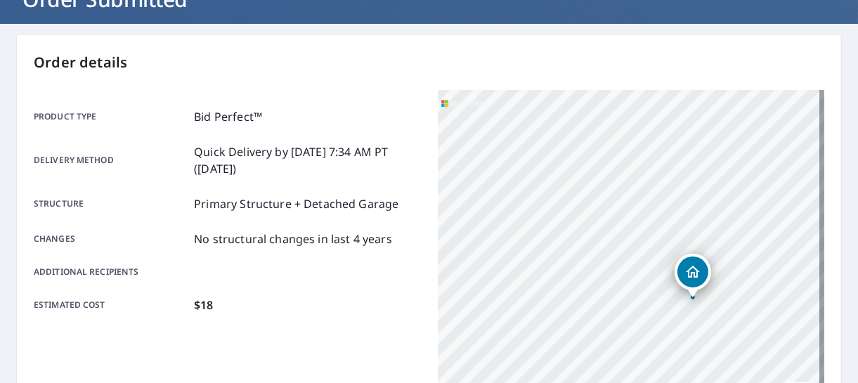
scroll to position [453, 0]
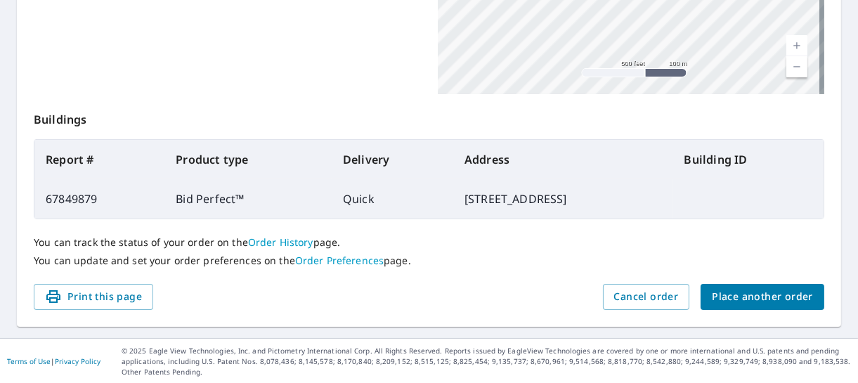
click at [750, 300] on span "Place another order" at bounding box center [762, 297] width 101 height 18
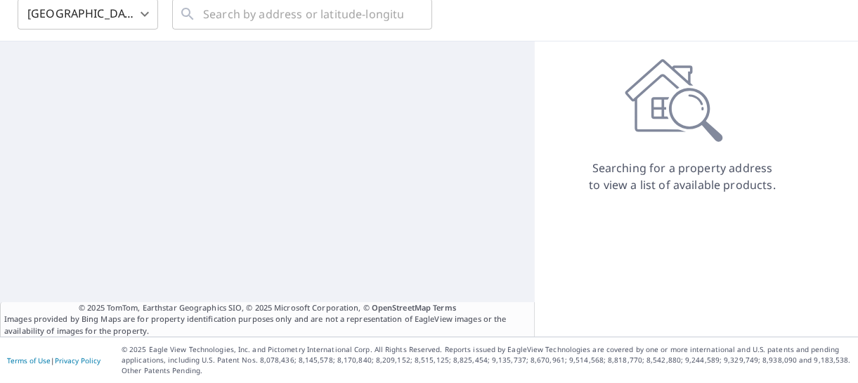
scroll to position [64, 0]
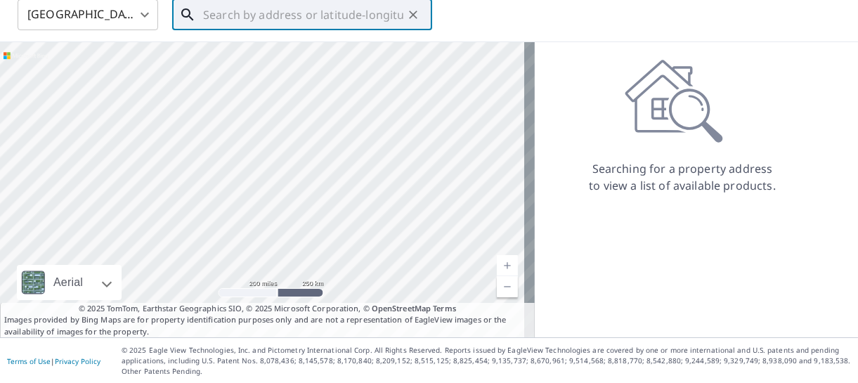
click at [315, 20] on input "text" at bounding box center [303, 14] width 200 height 39
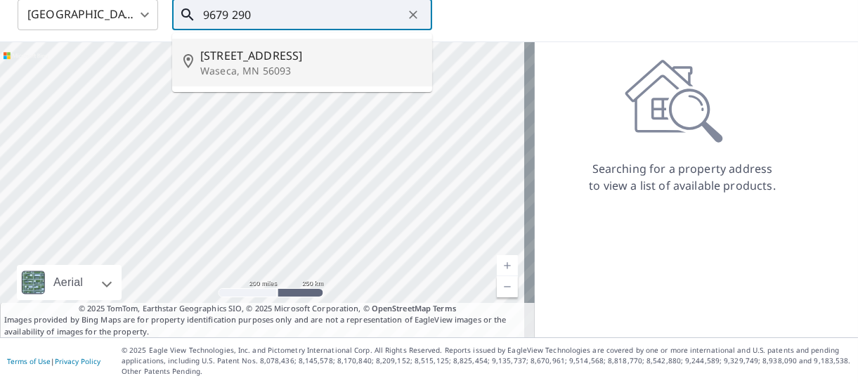
click at [286, 58] on span "[STREET_ADDRESS]" at bounding box center [310, 55] width 221 height 17
type input "[STREET_ADDRESS]"
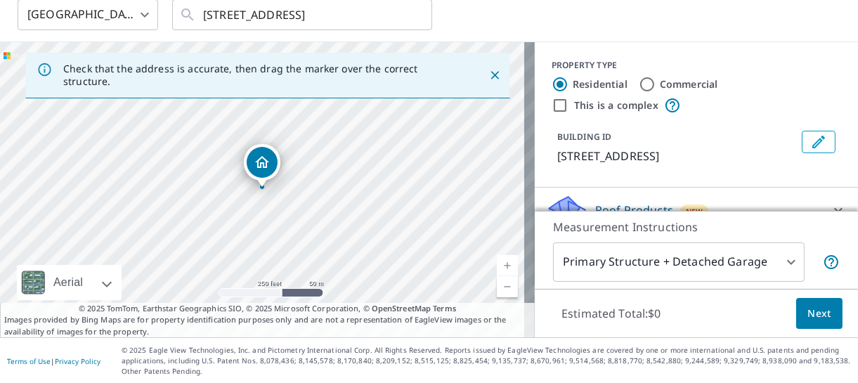
drag, startPoint x: 268, startPoint y: 165, endPoint x: 214, endPoint y: 231, distance: 84.9
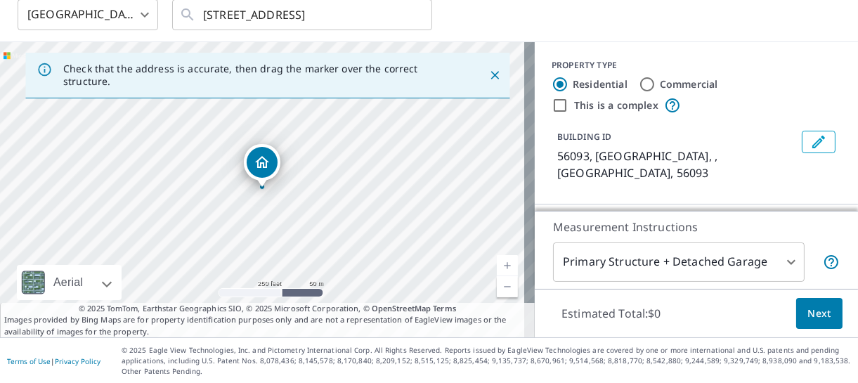
click at [504, 262] on link "Current Level 17, Zoom In" at bounding box center [507, 265] width 21 height 21
click at [502, 292] on link "Current Level 18, Zoom Out" at bounding box center [507, 286] width 21 height 21
click at [502, 292] on link "Current Level 17, Zoom Out" at bounding box center [507, 286] width 21 height 21
click at [502, 292] on link "Current Level 16, Zoom Out" at bounding box center [507, 286] width 21 height 21
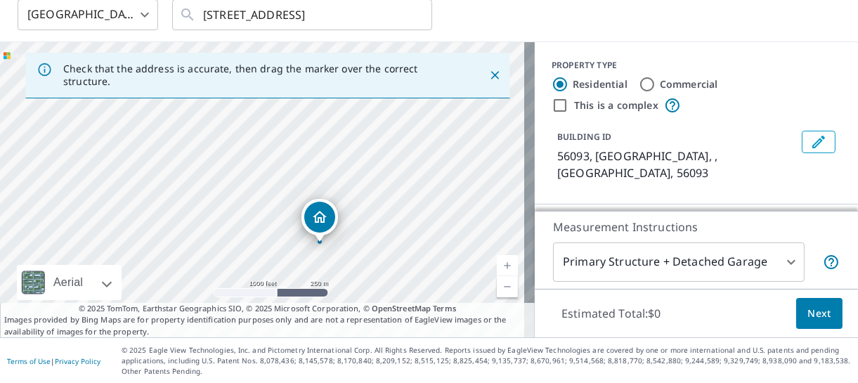
drag, startPoint x: 280, startPoint y: 183, endPoint x: 315, endPoint y: 221, distance: 51.7
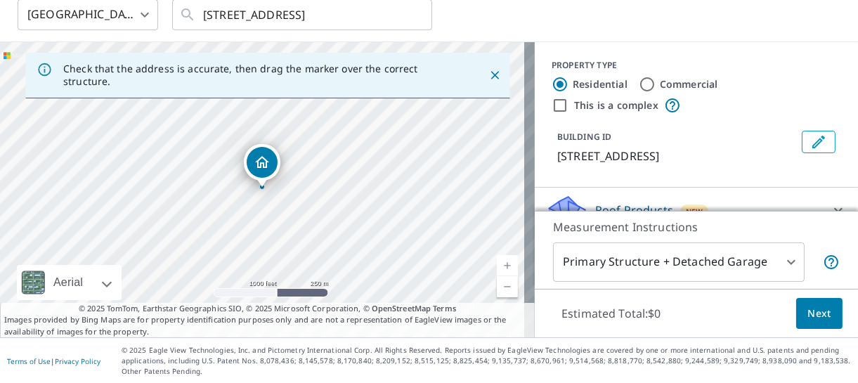
click at [498, 266] on link "Current Level 15, Zoom In" at bounding box center [507, 265] width 21 height 21
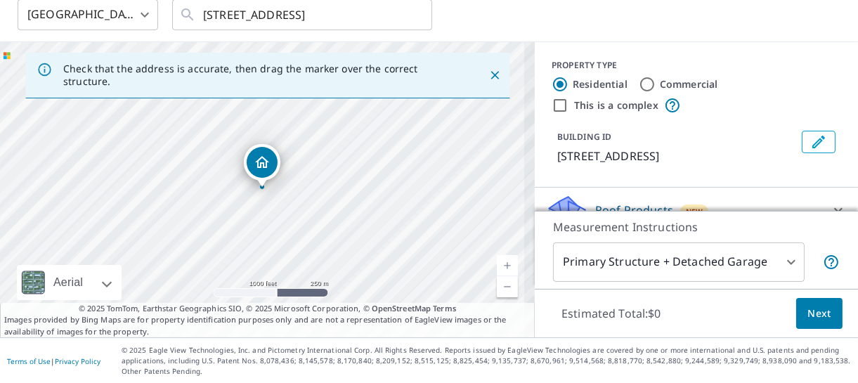
click at [498, 266] on link "Current Level 15, Zoom In" at bounding box center [507, 265] width 21 height 21
click at [498, 266] on link "Current Level 15.948372030977362, Zoom In" at bounding box center [507, 265] width 21 height 21
click at [498, 266] on link "Current Level 16.681813836570175, Zoom In" at bounding box center [507, 265] width 21 height 21
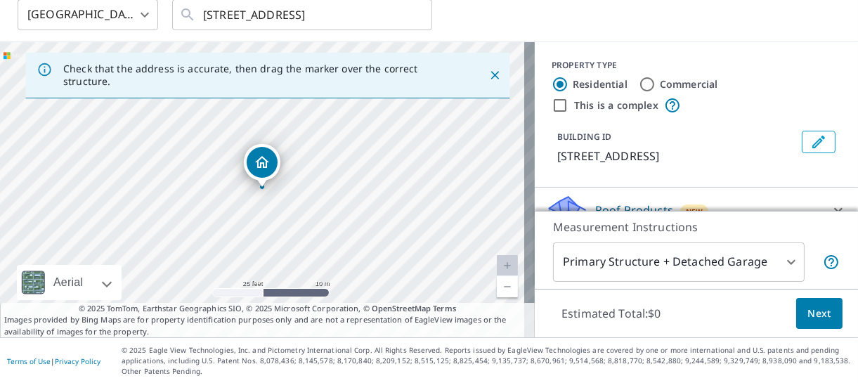
click at [497, 286] on link "Current Level 20, Zoom Out" at bounding box center [507, 286] width 21 height 21
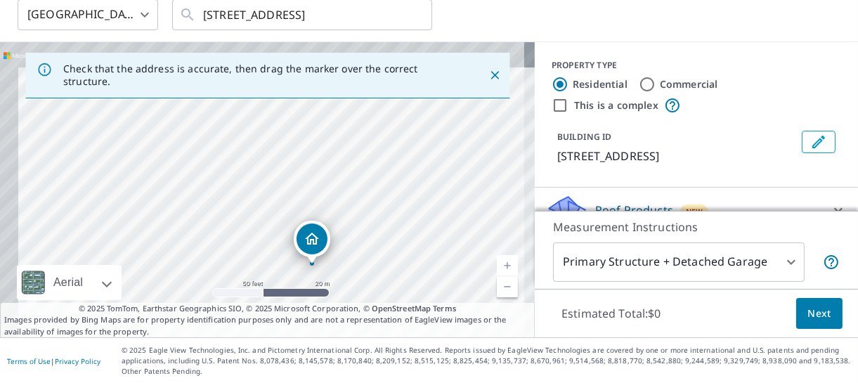
drag, startPoint x: 290, startPoint y: 154, endPoint x: 340, endPoint y: 230, distance: 91.4
click at [340, 230] on div "[STREET_ADDRESS]" at bounding box center [267, 189] width 535 height 295
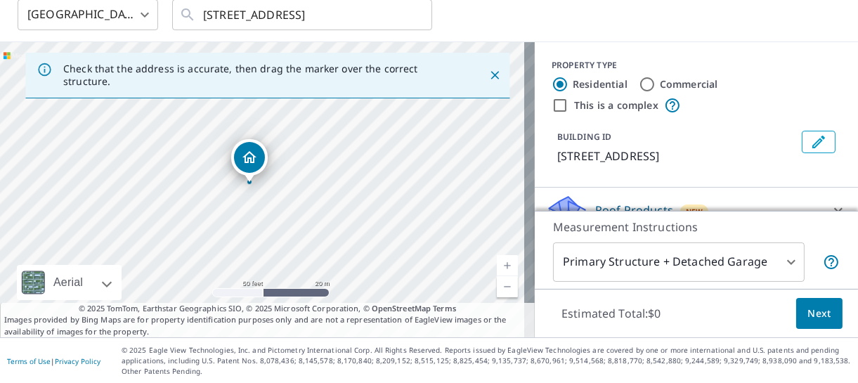
drag, startPoint x: 322, startPoint y: 233, endPoint x: 259, endPoint y: 152, distance: 102.7
click at [781, 260] on body "ZH ZH Dashboard Order History Cancel Order ZH [GEOGRAPHIC_DATA] US ​ [STREET_AD…" at bounding box center [429, 191] width 858 height 383
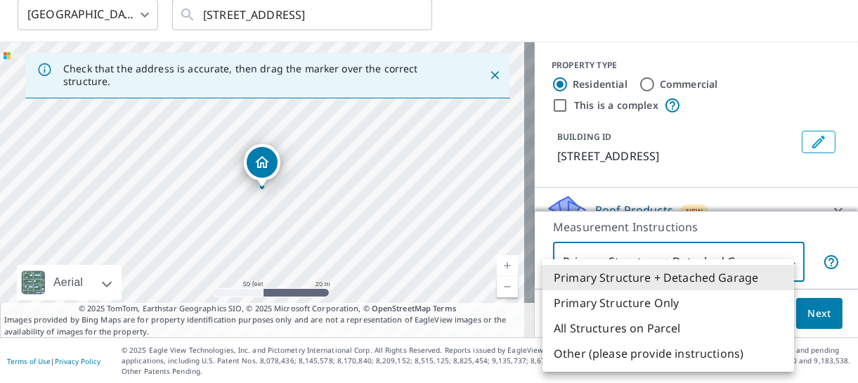
click at [736, 299] on li "Primary Structure Only" at bounding box center [668, 302] width 252 height 25
type input "2"
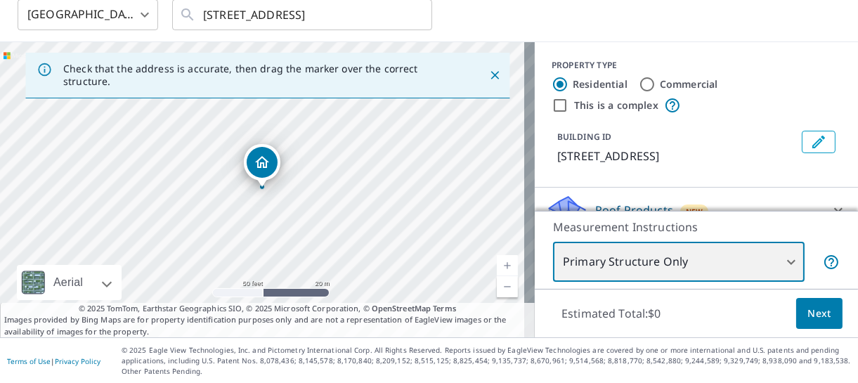
scroll to position [46, 0]
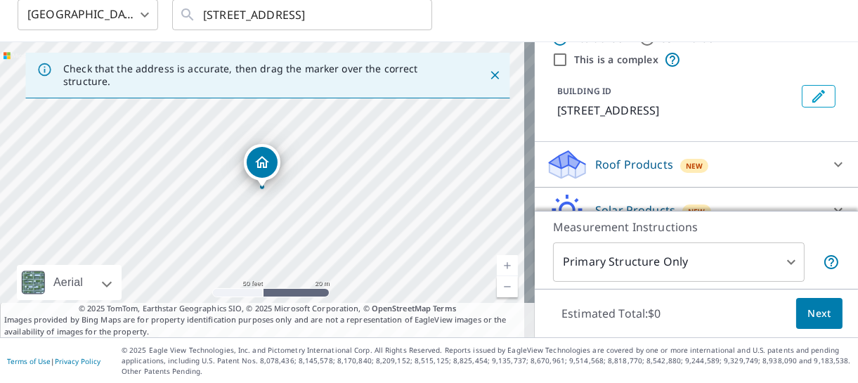
click at [686, 164] on span "New" at bounding box center [695, 165] width 18 height 11
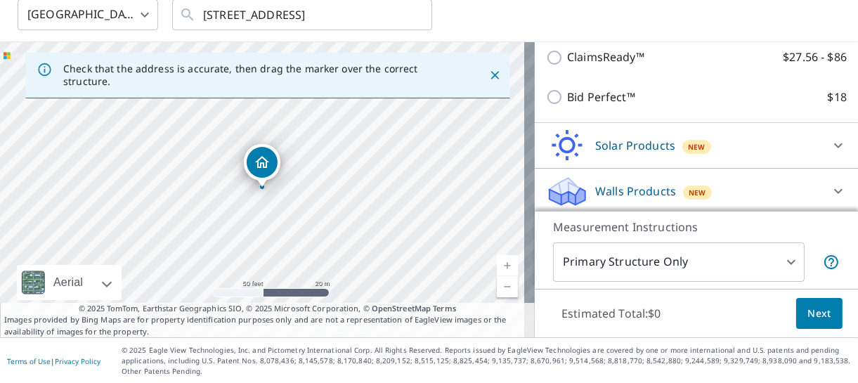
scroll to position [190, 0]
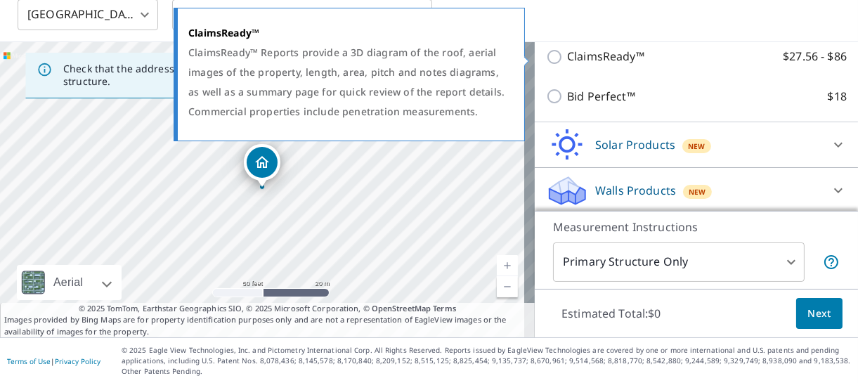
click at [616, 60] on p "ClaimsReady™" at bounding box center [605, 57] width 77 height 18
click at [567, 60] on input "ClaimsReady™ $27.56 - $86" at bounding box center [556, 56] width 21 height 17
checkbox input "true"
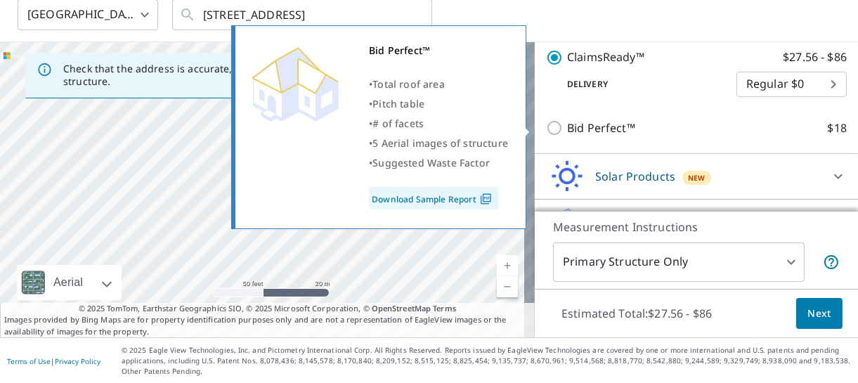
scroll to position [244, 0]
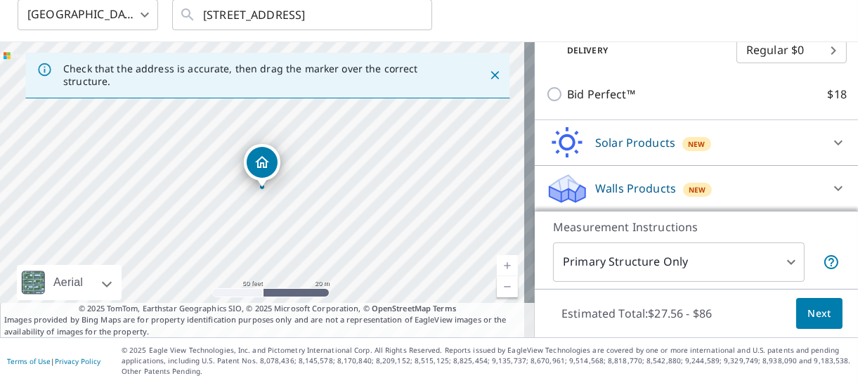
click at [635, 177] on div "Walls Products New" at bounding box center [683, 188] width 275 height 33
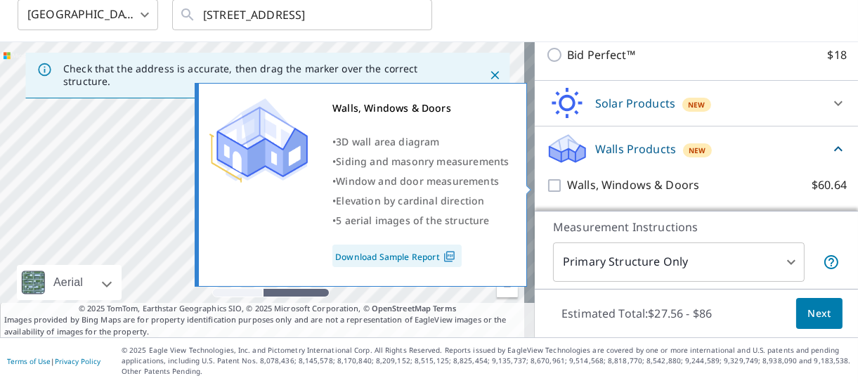
click at [619, 184] on p "Walls, Windows & Doors" at bounding box center [633, 185] width 132 height 18
click at [567, 184] on input "Walls, Windows & Doors $60.64" at bounding box center [556, 185] width 21 height 17
checkbox input "true"
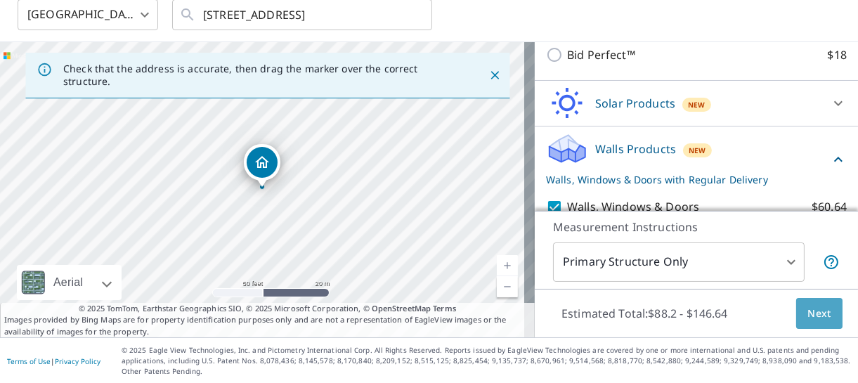
click at [819, 316] on span "Next" at bounding box center [819, 314] width 24 height 18
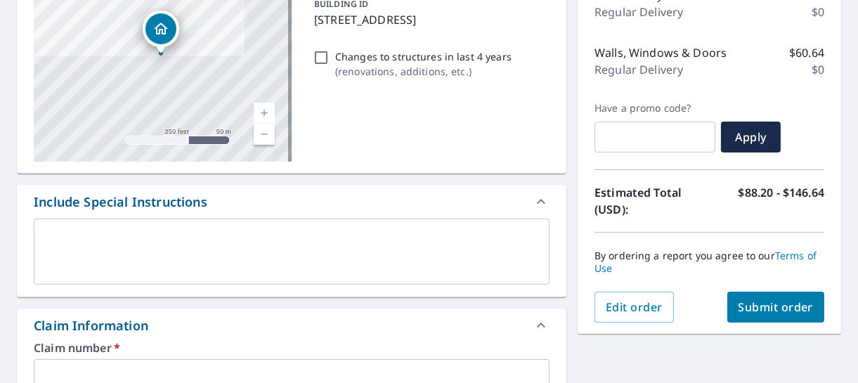
scroll to position [307, 0]
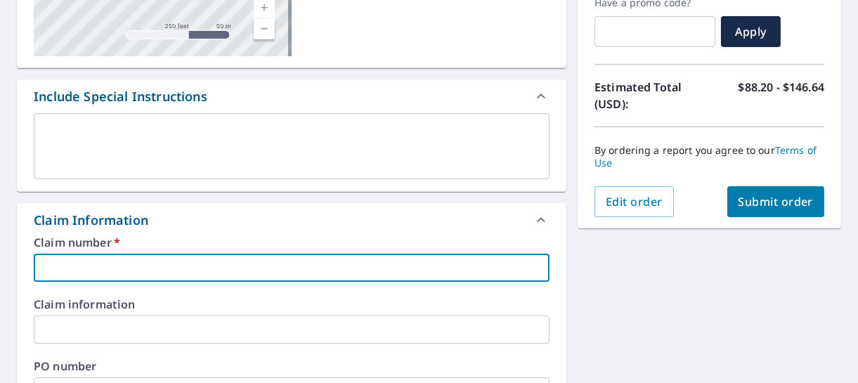
click at [226, 266] on input "text" at bounding box center [292, 268] width 516 height 28
type input "1453225"
click at [748, 197] on span "Submit order" at bounding box center [775, 201] width 75 height 15
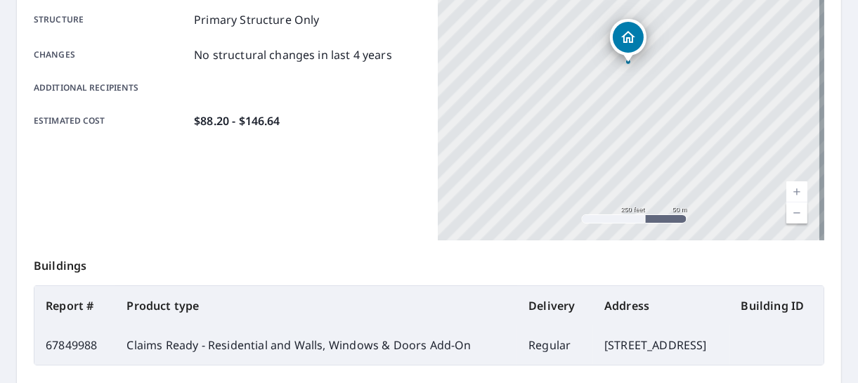
scroll to position [487, 0]
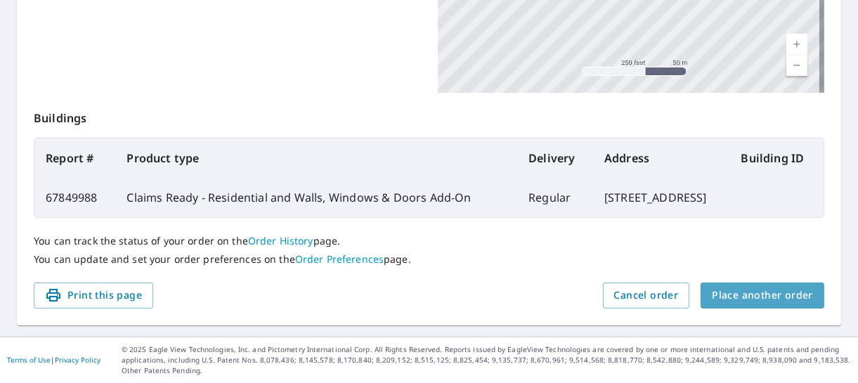
click at [757, 308] on button "Place another order" at bounding box center [762, 295] width 124 height 26
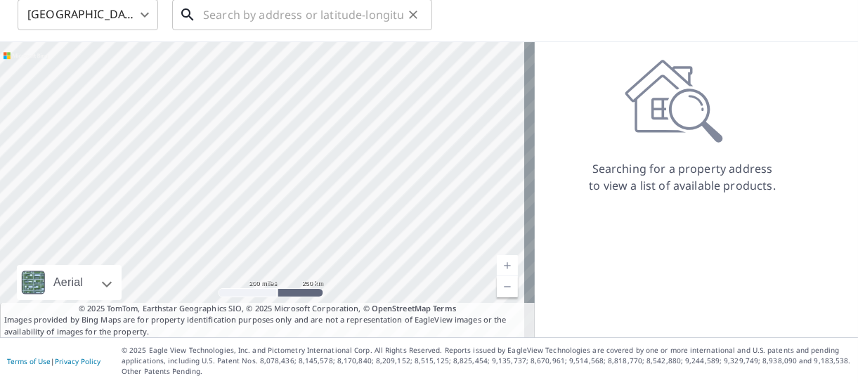
click at [373, 13] on input "text" at bounding box center [303, 14] width 200 height 39
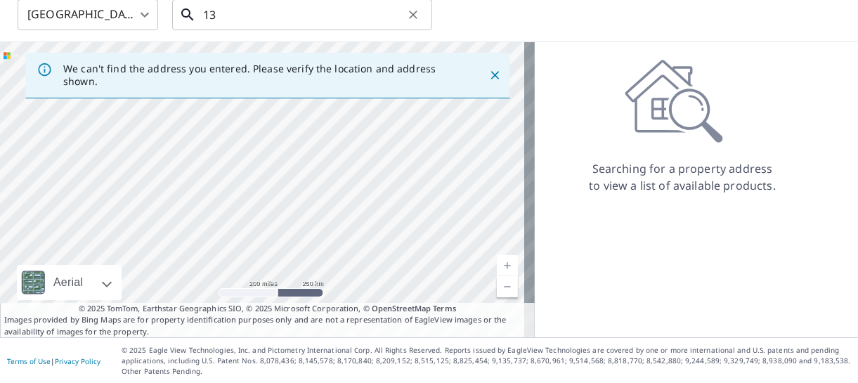
click at [373, 13] on input "13" at bounding box center [303, 14] width 200 height 39
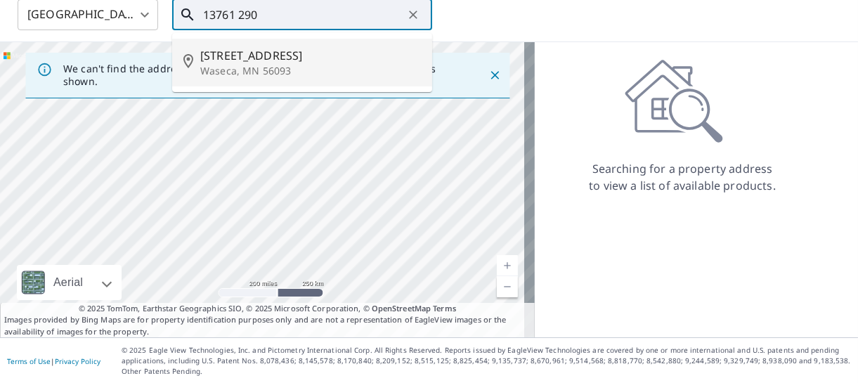
click at [320, 74] on p "Waseca, MN 56093" at bounding box center [310, 71] width 221 height 14
type input "[STREET_ADDRESS]"
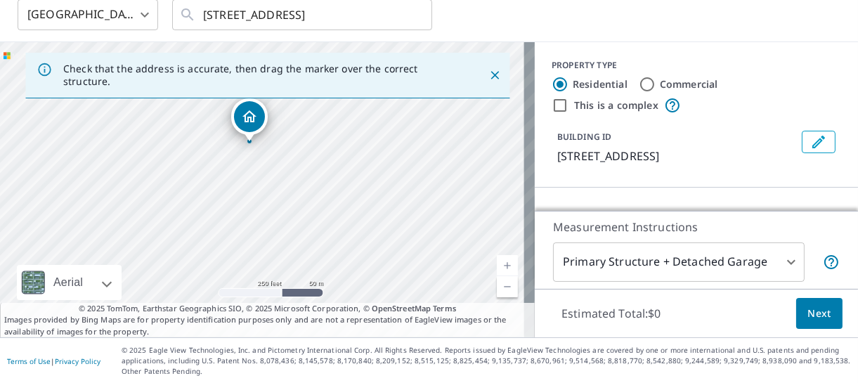
drag, startPoint x: 445, startPoint y: 211, endPoint x: 433, endPoint y: 167, distance: 46.7
click at [433, 167] on div "[STREET_ADDRESS]" at bounding box center [267, 189] width 535 height 295
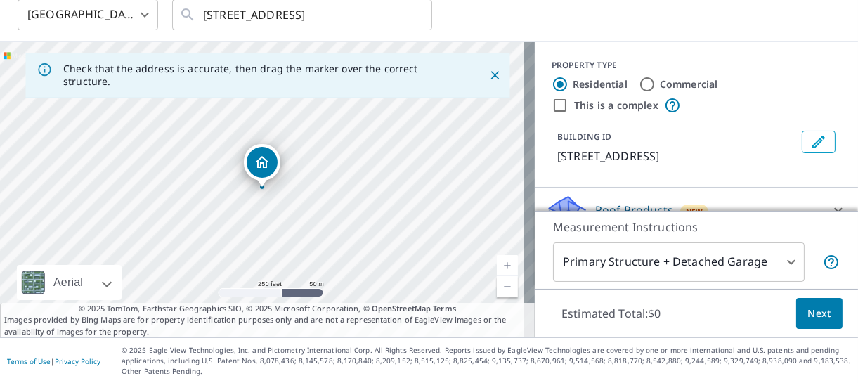
click at [497, 258] on link "Current Level 17, Zoom In" at bounding box center [507, 265] width 21 height 21
click at [497, 258] on link "Current Level 18, Zoom In" at bounding box center [507, 265] width 21 height 21
drag, startPoint x: 441, startPoint y: 184, endPoint x: 511, endPoint y: 104, distance: 106.5
click at [511, 104] on div "[STREET_ADDRESS]" at bounding box center [267, 189] width 535 height 295
drag, startPoint x: 421, startPoint y: 194, endPoint x: 346, endPoint y: 89, distance: 128.9
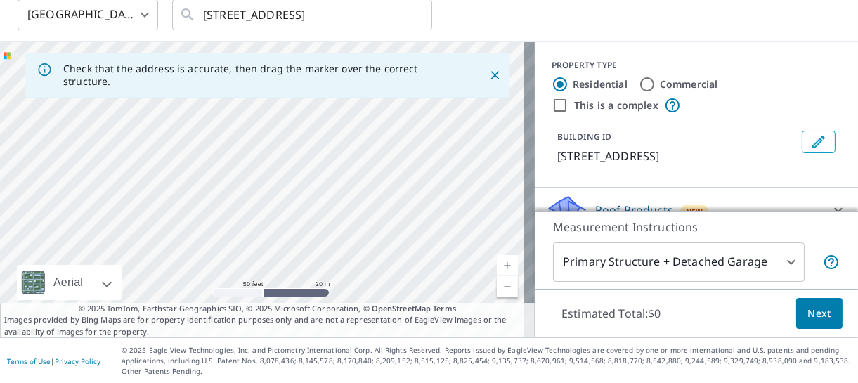
click at [346, 89] on div "Check that the address is accurate, then drag the marker over the correct struc…" at bounding box center [267, 189] width 535 height 295
click at [256, 158] on div "[STREET_ADDRESS]" at bounding box center [267, 189] width 535 height 295
drag, startPoint x: 382, startPoint y: 129, endPoint x: 499, endPoint y: 114, distance: 117.6
click at [499, 114] on div "[STREET_ADDRESS]" at bounding box center [267, 189] width 535 height 295
drag, startPoint x: 447, startPoint y: 184, endPoint x: 367, endPoint y: 234, distance: 93.8
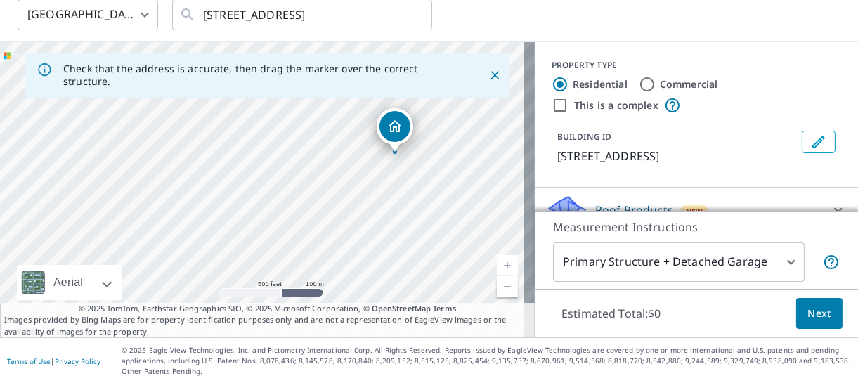
click at [367, 234] on div "[STREET_ADDRESS]" at bounding box center [267, 189] width 535 height 295
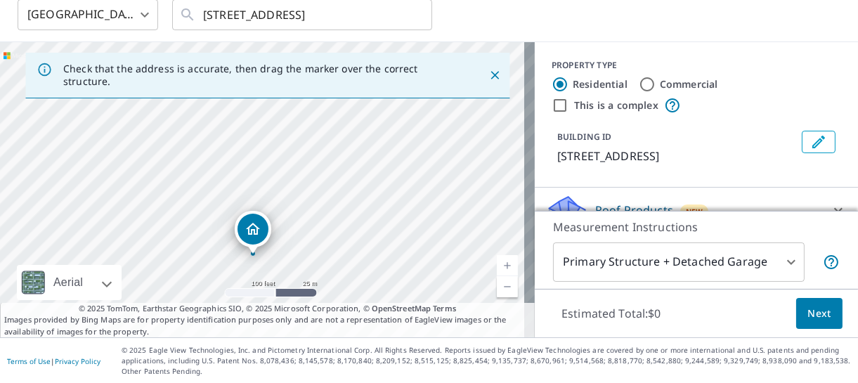
drag, startPoint x: 306, startPoint y: 139, endPoint x: 259, endPoint y: 229, distance: 101.5
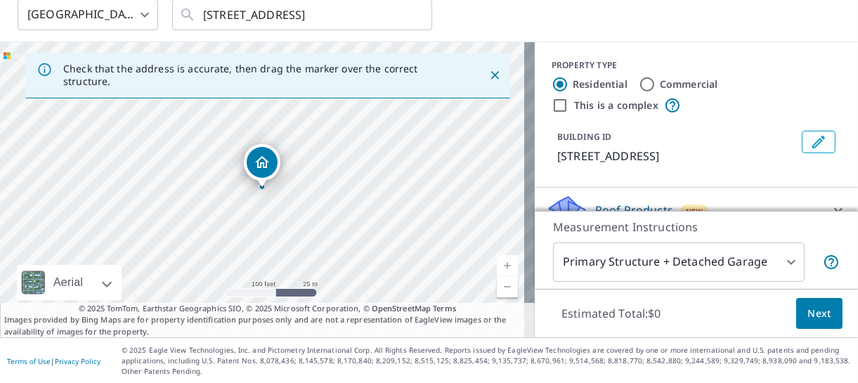
click at [778, 256] on body "ZH ZH Dashboard Order History Cancel Order ZH [GEOGRAPHIC_DATA] [GEOGRAPHIC_DAT…" at bounding box center [429, 191] width 858 height 383
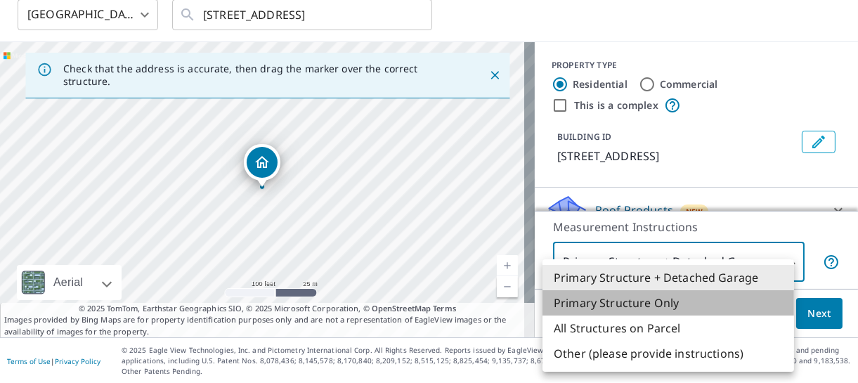
click at [665, 309] on li "Primary Structure Only" at bounding box center [668, 302] width 252 height 25
type input "2"
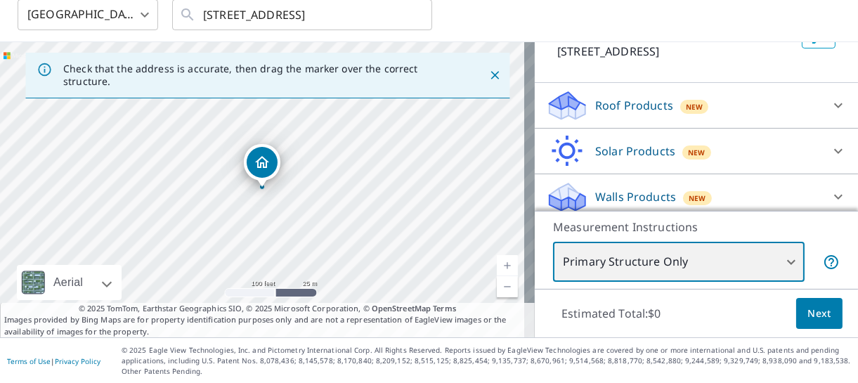
scroll to position [108, 0]
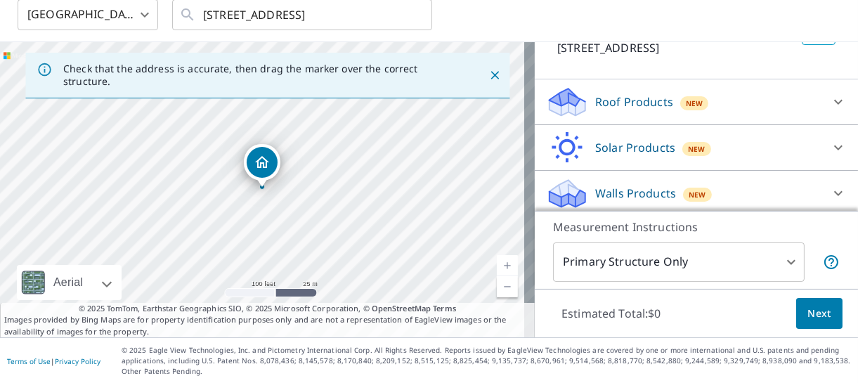
click at [743, 102] on div "Roof Products New" at bounding box center [683, 102] width 275 height 33
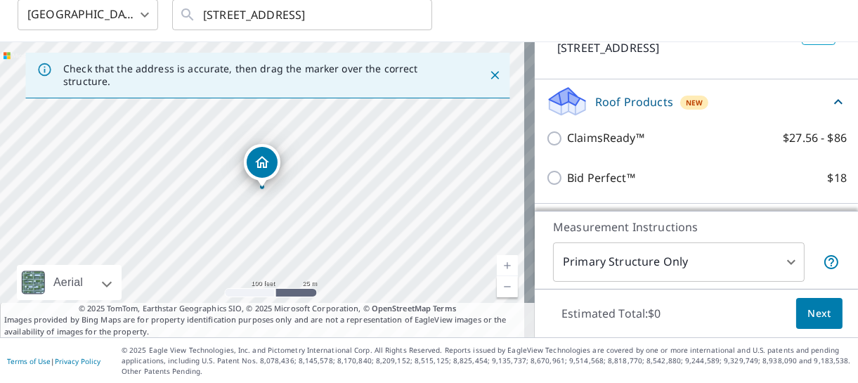
click at [743, 102] on div "Roof Products New" at bounding box center [688, 101] width 284 height 33
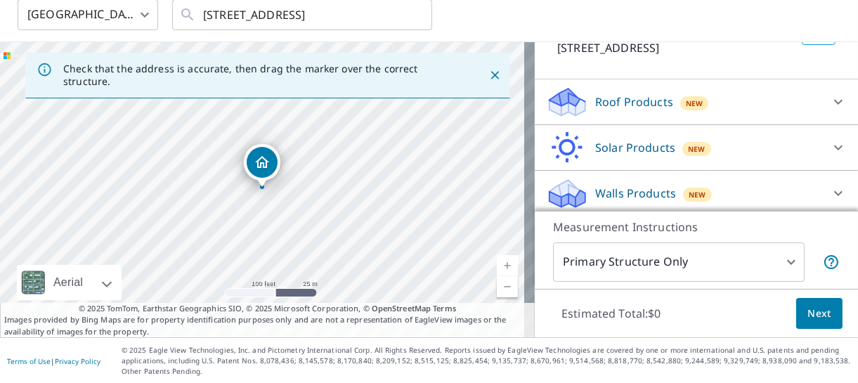
click at [743, 102] on div "Roof Products New" at bounding box center [683, 102] width 275 height 33
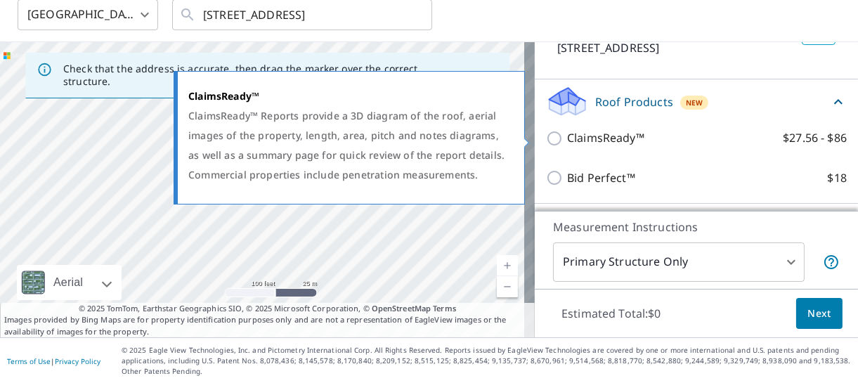
click at [658, 139] on label "ClaimsReady™ $27.56 - $86" at bounding box center [707, 138] width 280 height 18
click at [567, 139] on input "ClaimsReady™ $27.56 - $86" at bounding box center [556, 138] width 21 height 17
checkbox input "true"
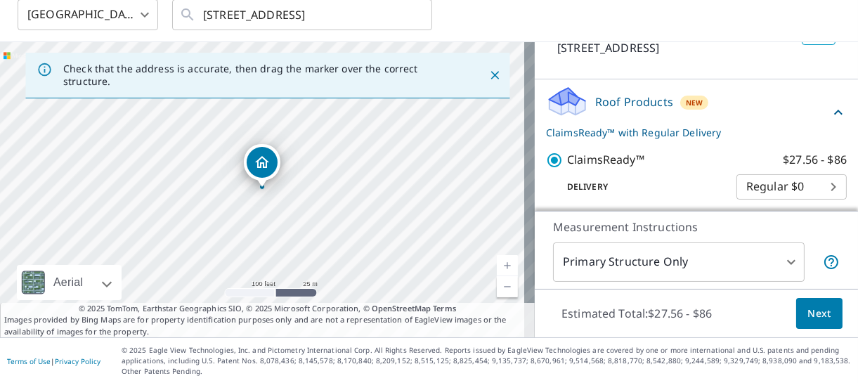
click at [711, 255] on body "ZH ZH Dashboard Order History Cancel Order ZH [GEOGRAPHIC_DATA] [GEOGRAPHIC_DAT…" at bounding box center [429, 191] width 858 height 383
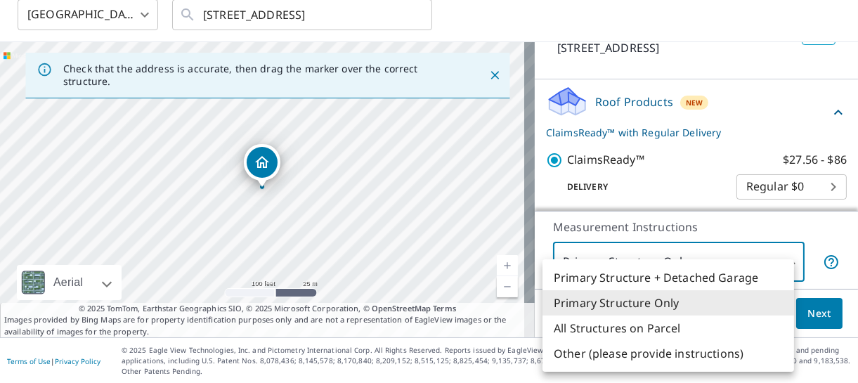
click at [657, 282] on li "Primary Structure + Detached Garage" at bounding box center [668, 277] width 252 height 25
type input "1"
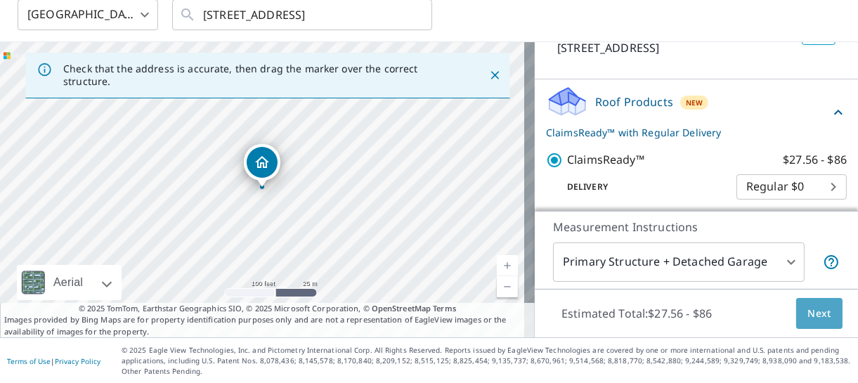
click at [819, 311] on span "Next" at bounding box center [819, 314] width 24 height 18
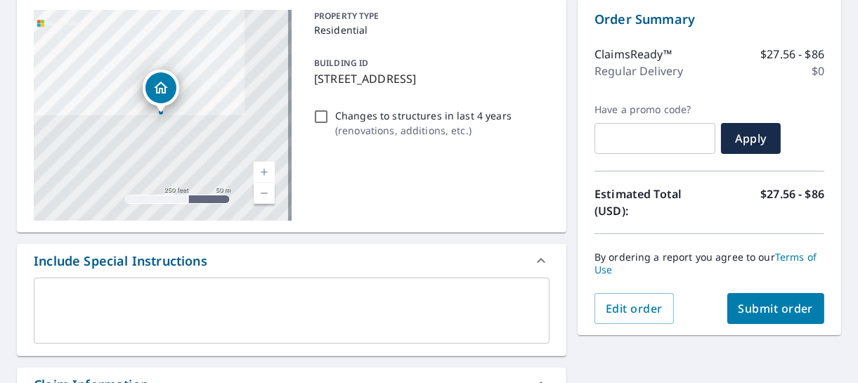
click at [242, 209] on div "[STREET_ADDRESS]" at bounding box center [163, 115] width 258 height 211
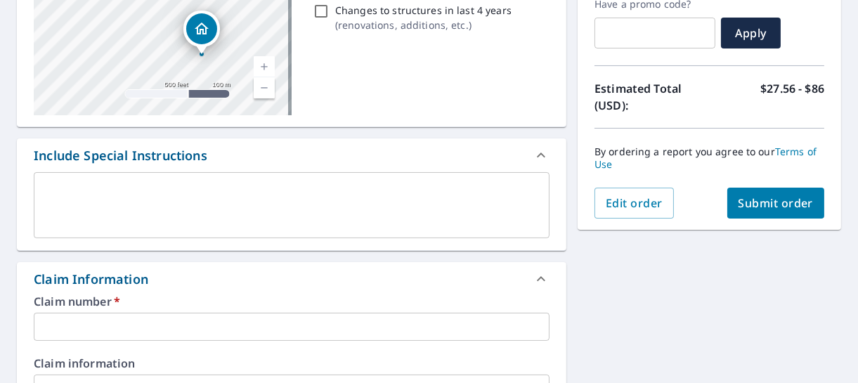
scroll to position [259, 0]
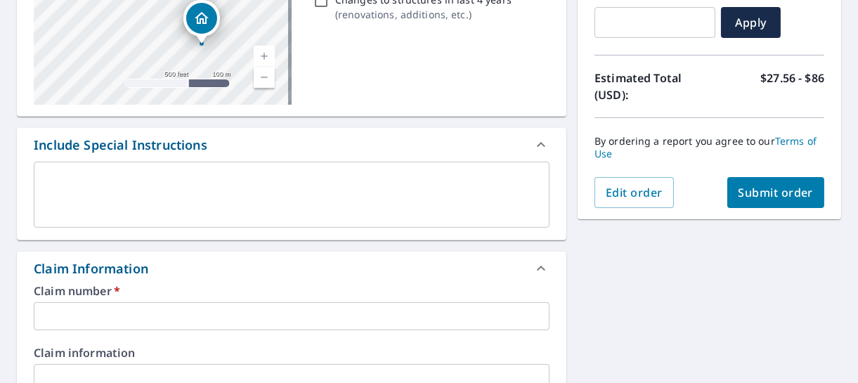
click at [224, 303] on input "text" at bounding box center [292, 316] width 516 height 28
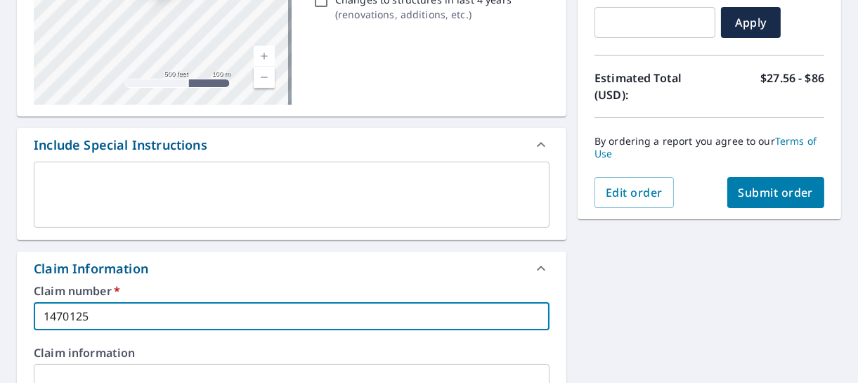
type input "1470125"
click at [738, 191] on span "Submit order" at bounding box center [775, 192] width 75 height 15
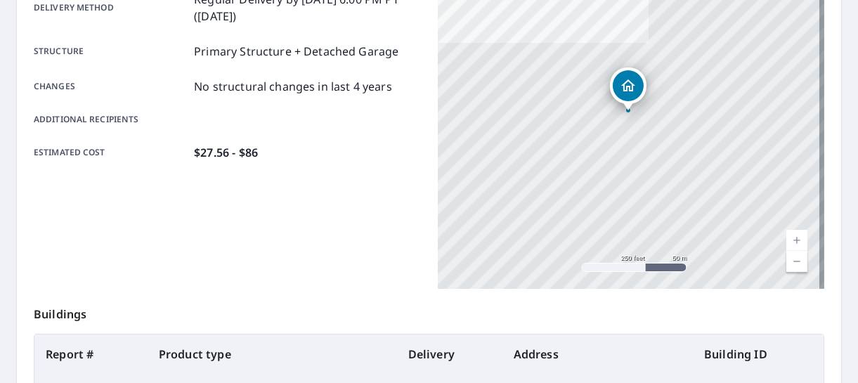
scroll to position [453, 0]
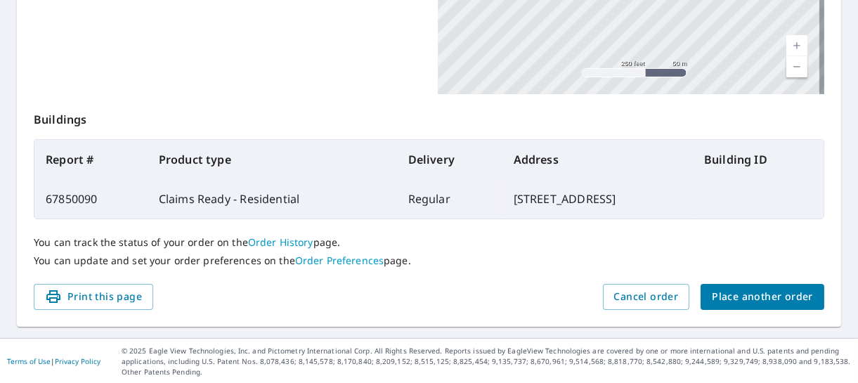
click at [724, 292] on span "Place another order" at bounding box center [762, 297] width 101 height 18
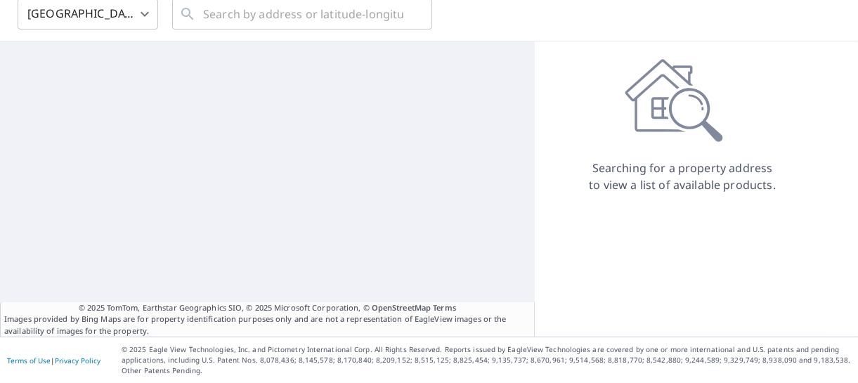
scroll to position [64, 0]
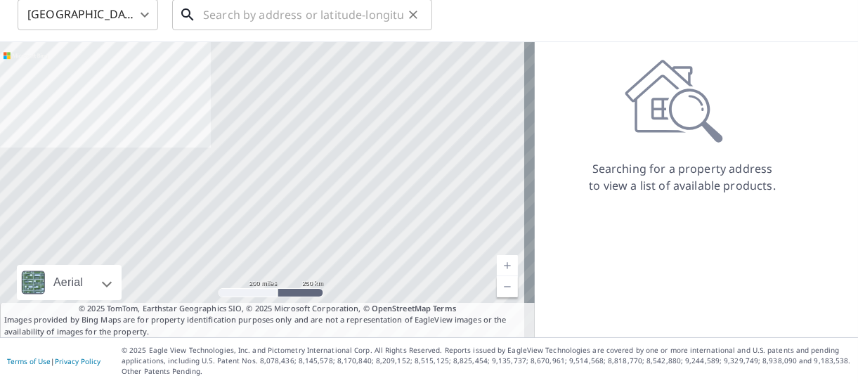
click at [320, 18] on input "text" at bounding box center [303, 14] width 200 height 39
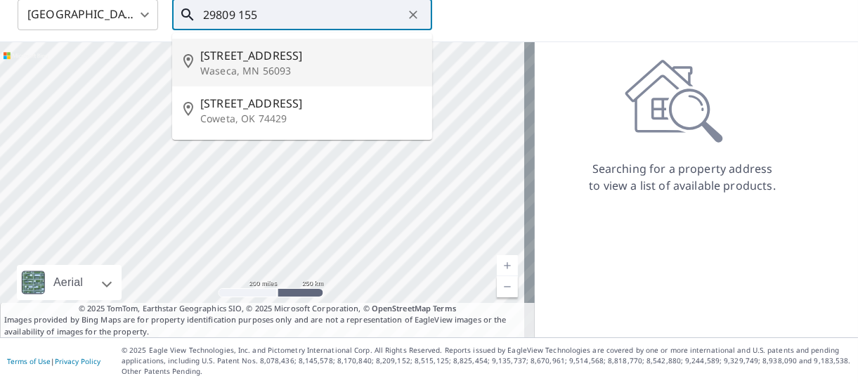
click at [290, 49] on span "[STREET_ADDRESS]" at bounding box center [310, 55] width 221 height 17
type input "[STREET_ADDRESS]"
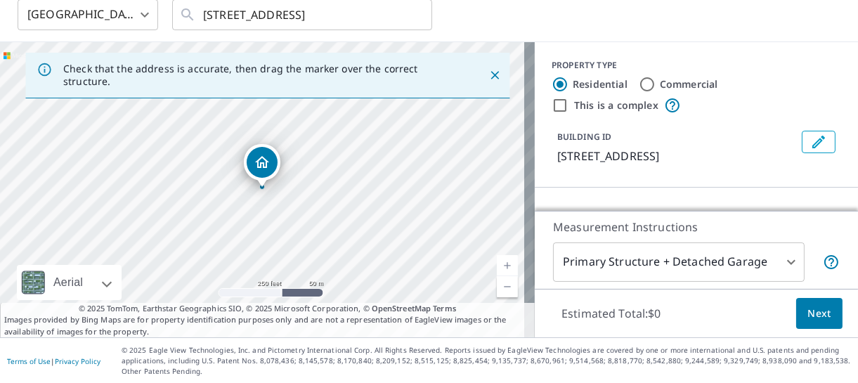
click at [502, 268] on link "Current Level 17, Zoom In" at bounding box center [507, 265] width 21 height 21
click at [502, 268] on link "Current Level 18, Zoom In" at bounding box center [507, 265] width 21 height 21
drag, startPoint x: 433, startPoint y: 170, endPoint x: 436, endPoint y: 237, distance: 67.5
click at [436, 237] on div "[STREET_ADDRESS]" at bounding box center [267, 189] width 535 height 295
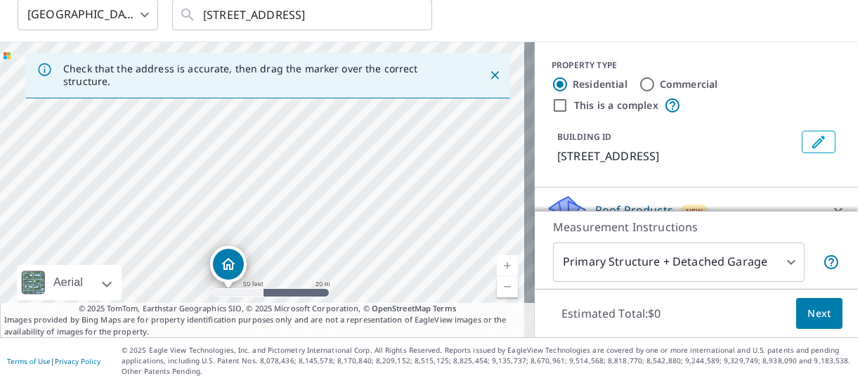
drag, startPoint x: 341, startPoint y: 197, endPoint x: 301, endPoint y: 305, distance: 115.4
click at [301, 305] on div "Check that the address is accurate, then drag the marker over the correct struc…" at bounding box center [267, 189] width 535 height 295
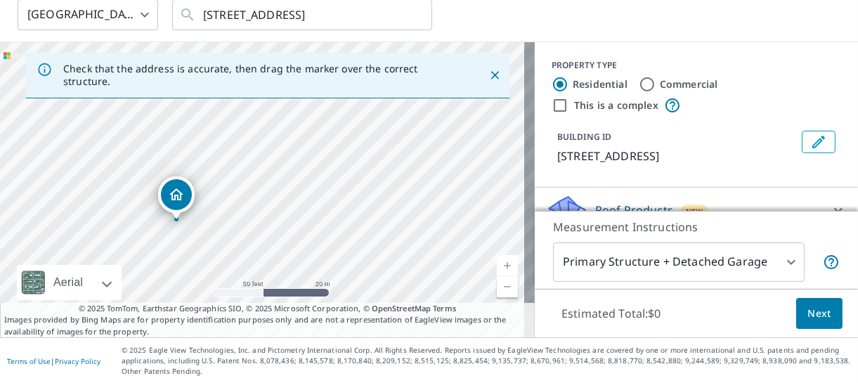
click at [257, 229] on div "[STREET_ADDRESS]" at bounding box center [267, 189] width 535 height 295
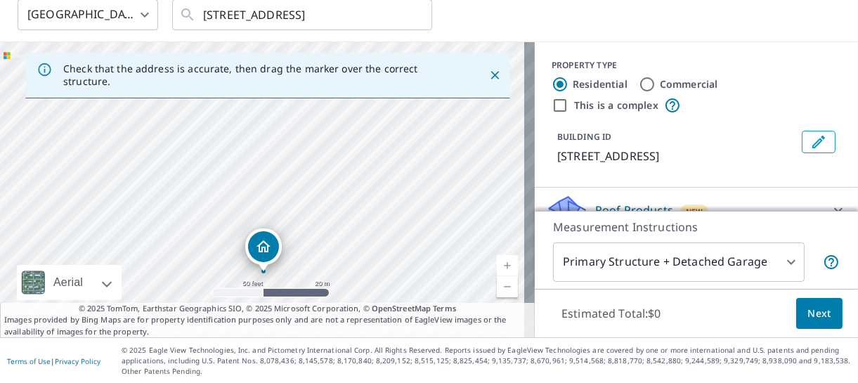
drag, startPoint x: 222, startPoint y: 195, endPoint x: 308, endPoint y: 247, distance: 100.2
click at [308, 247] on div "[STREET_ADDRESS]" at bounding box center [267, 189] width 535 height 295
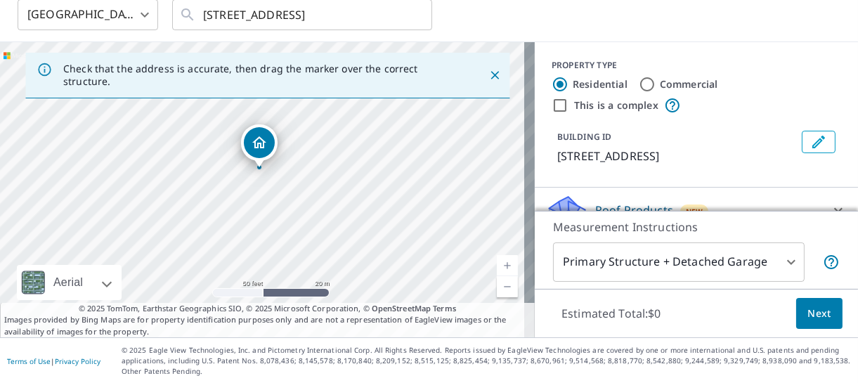
drag, startPoint x: 266, startPoint y: 245, endPoint x: 264, endPoint y: 144, distance: 101.2
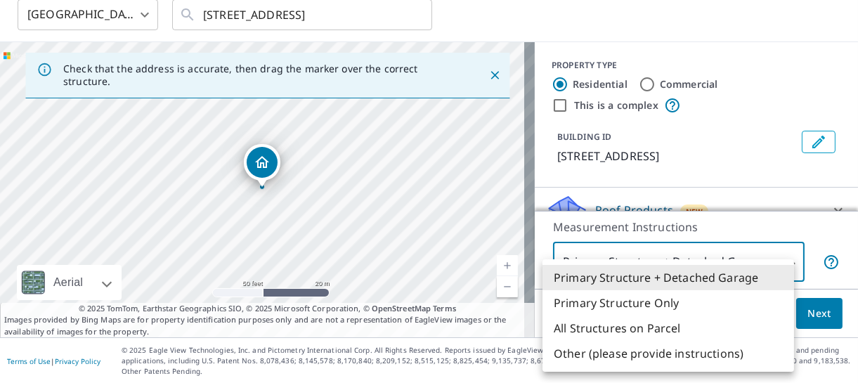
click at [770, 256] on body "ZH ZH Dashboard Order History Cancel Order ZH [GEOGRAPHIC_DATA] [GEOGRAPHIC_DAT…" at bounding box center [429, 191] width 858 height 383
click at [717, 303] on li "Primary Structure Only" at bounding box center [668, 302] width 252 height 25
type input "2"
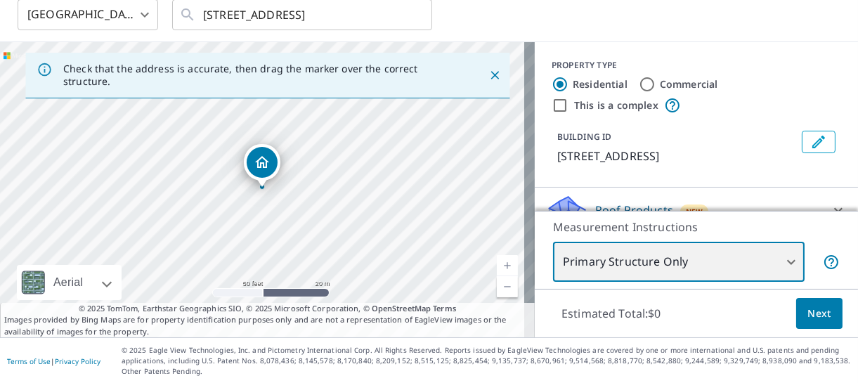
scroll to position [66, 0]
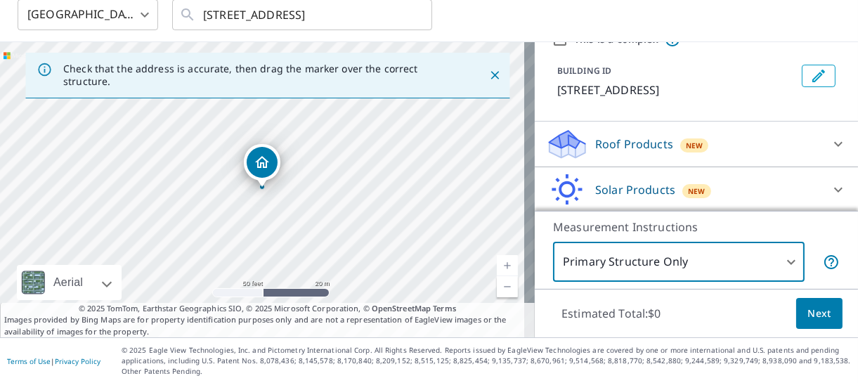
click at [667, 152] on div "Roof Products New" at bounding box center [683, 144] width 275 height 33
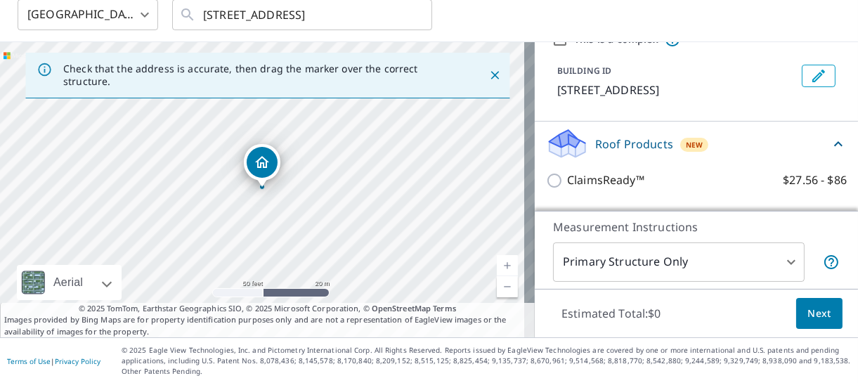
scroll to position [148, 0]
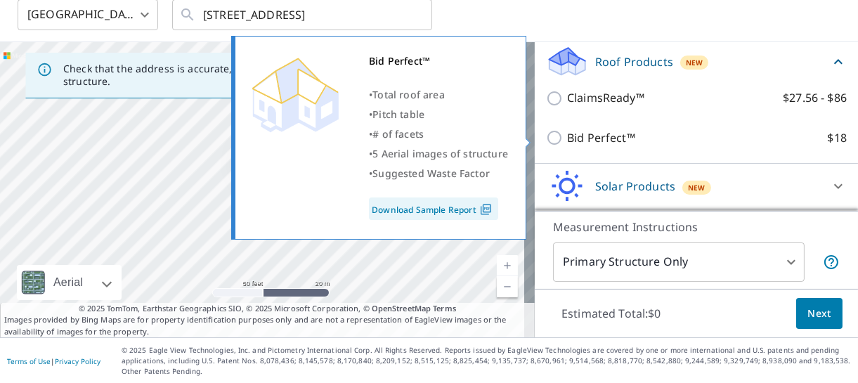
click at [603, 139] on p "Bid Perfect™" at bounding box center [601, 138] width 68 height 18
click at [567, 139] on input "Bid Perfect™ $18" at bounding box center [556, 137] width 21 height 17
checkbox input "true"
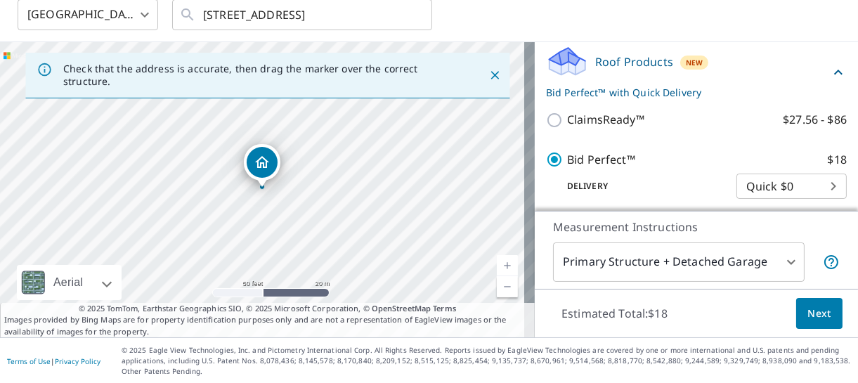
scroll to position [244, 0]
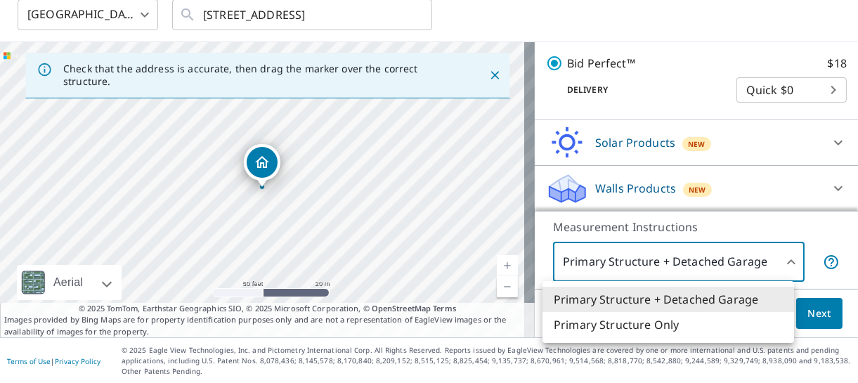
click at [772, 261] on body "ZH ZH Dashboard Order History Cancel Order ZH [GEOGRAPHIC_DATA] [GEOGRAPHIC_DAT…" at bounding box center [429, 191] width 858 height 383
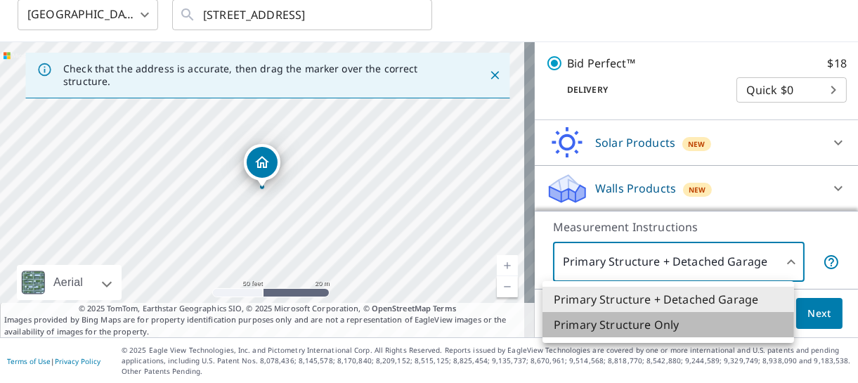
click at [685, 325] on li "Primary Structure Only" at bounding box center [668, 324] width 252 height 25
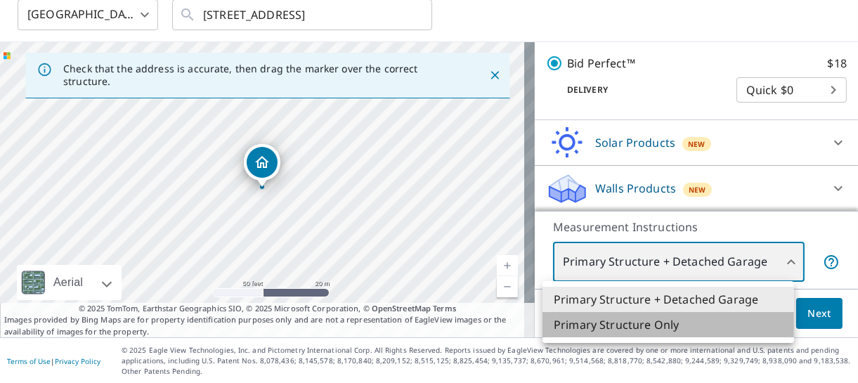
type input "2"
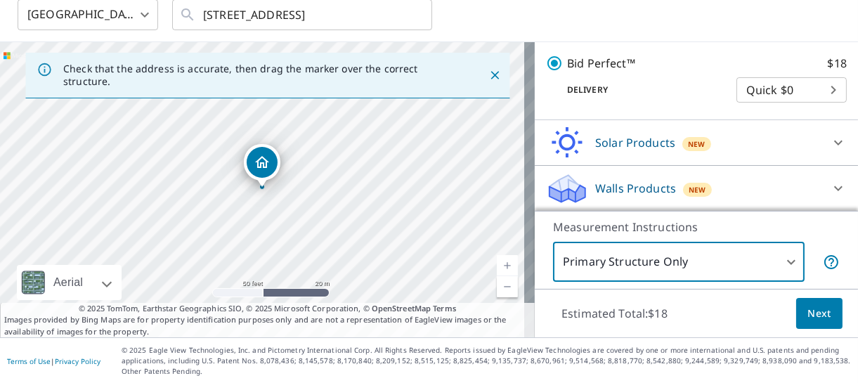
click at [816, 315] on span "Next" at bounding box center [819, 314] width 24 height 18
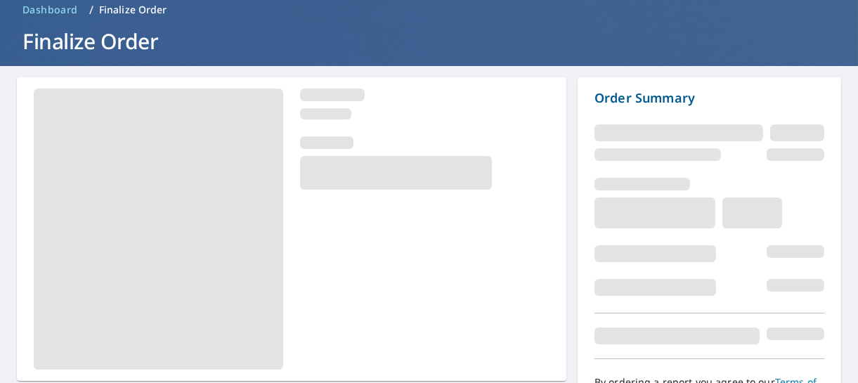
scroll to position [143, 0]
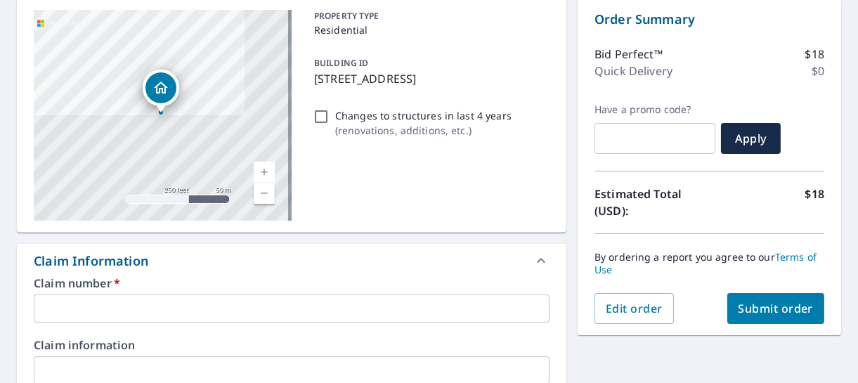
click at [281, 301] on input "text" at bounding box center [292, 308] width 516 height 28
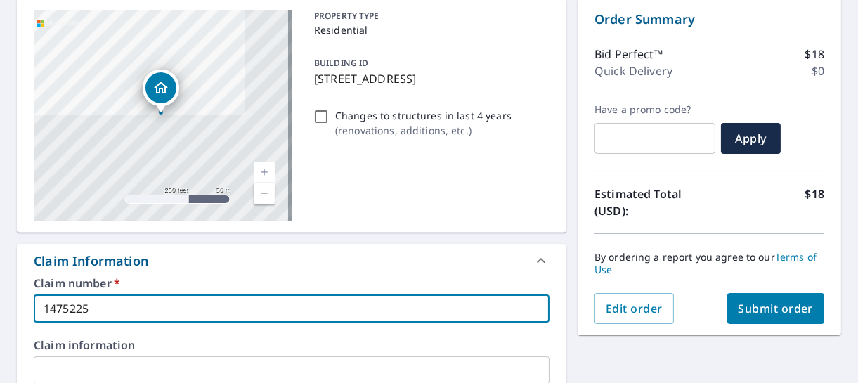
type input "1475225"
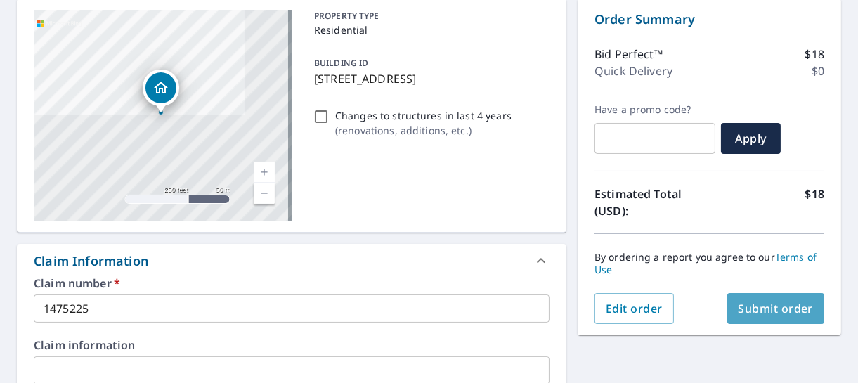
click at [774, 314] on span "Submit order" at bounding box center [775, 308] width 75 height 15
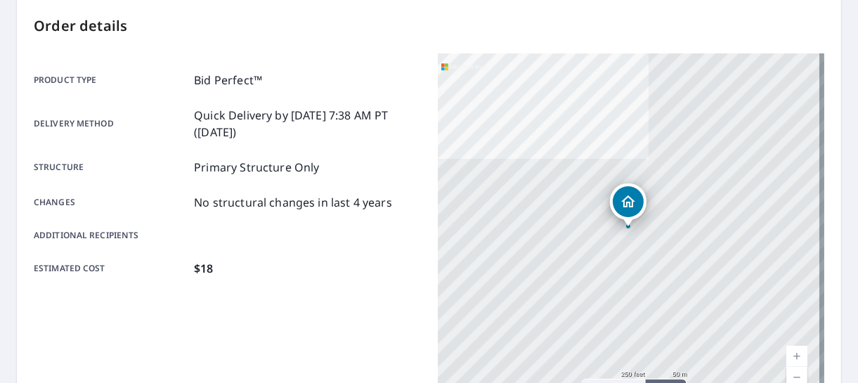
scroll to position [453, 0]
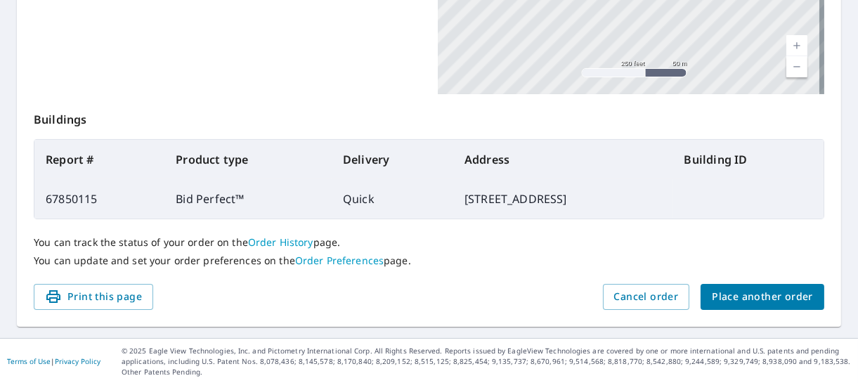
click at [717, 298] on span "Place another order" at bounding box center [762, 297] width 101 height 18
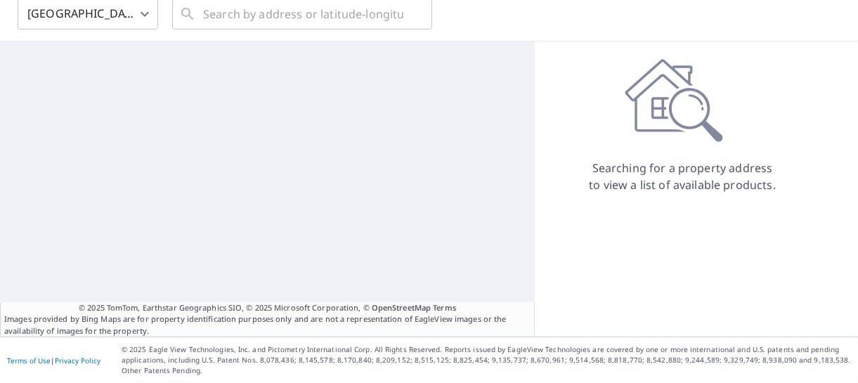
scroll to position [64, 0]
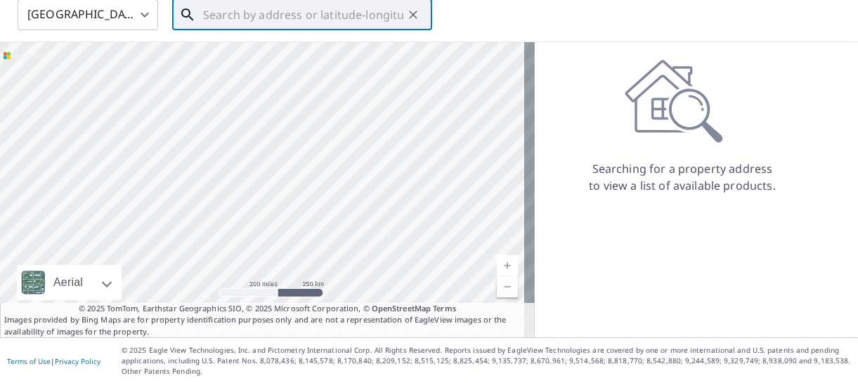
click at [267, 22] on input "text" at bounding box center [303, 14] width 200 height 39
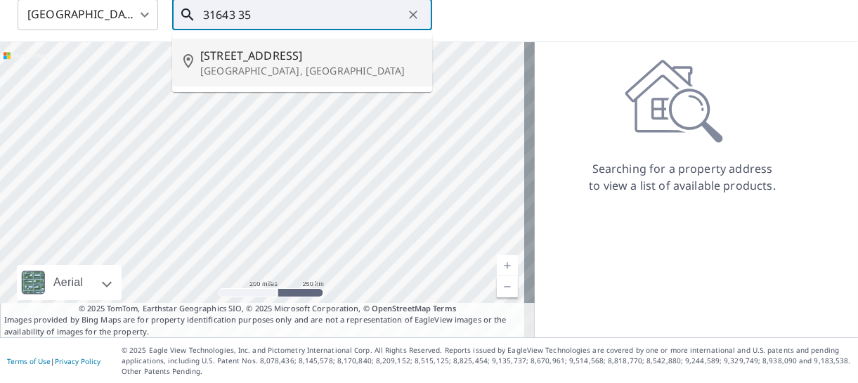
click at [273, 72] on p "[GEOGRAPHIC_DATA], [GEOGRAPHIC_DATA]" at bounding box center [310, 71] width 221 height 14
type input "[STREET_ADDRESS]"
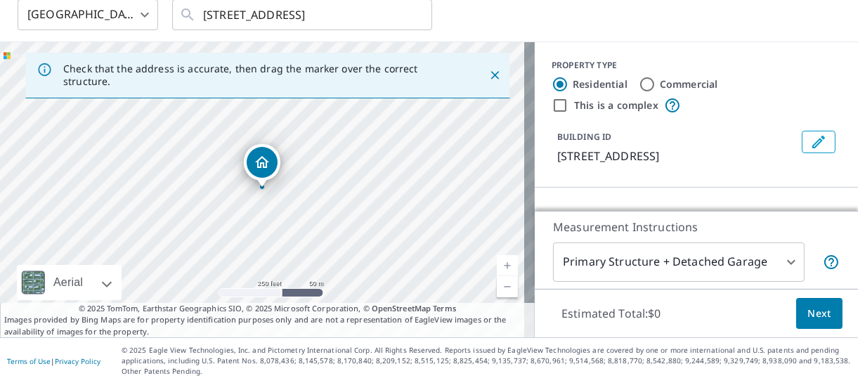
click at [497, 263] on link "Current Level 17, Zoom In" at bounding box center [507, 265] width 21 height 21
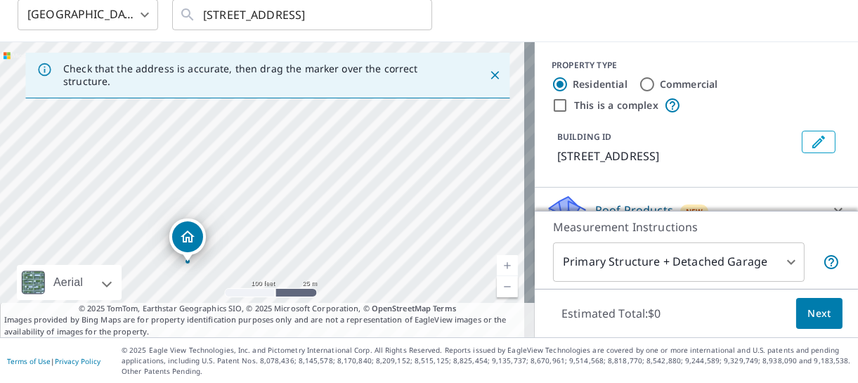
drag, startPoint x: 411, startPoint y: 183, endPoint x: 375, endPoint y: 233, distance: 61.4
click at [375, 233] on div "[STREET_ADDRESS]" at bounding box center [267, 189] width 535 height 295
drag, startPoint x: 195, startPoint y: 238, endPoint x: 275, endPoint y: 104, distance: 156.6
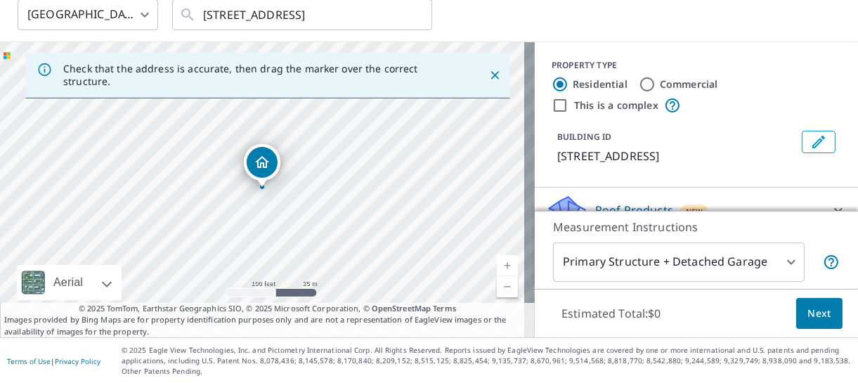
click at [779, 258] on body "ZH ZH Dashboard Order History Cancel Order ZH [GEOGRAPHIC_DATA] [GEOGRAPHIC_DAT…" at bounding box center [429, 191] width 858 height 383
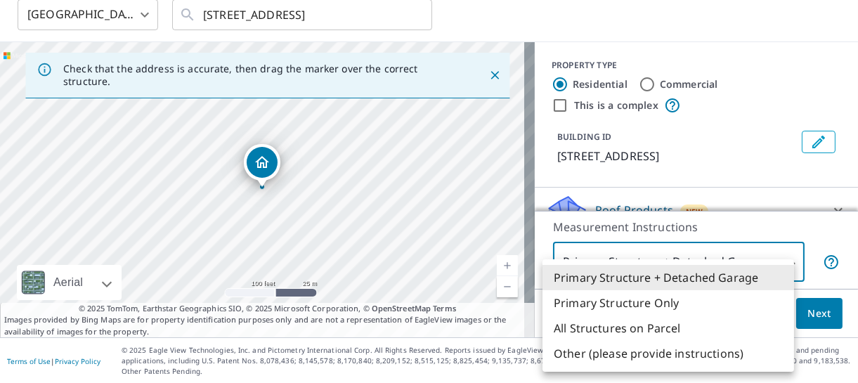
click at [689, 305] on li "Primary Structure Only" at bounding box center [668, 302] width 252 height 25
type input "2"
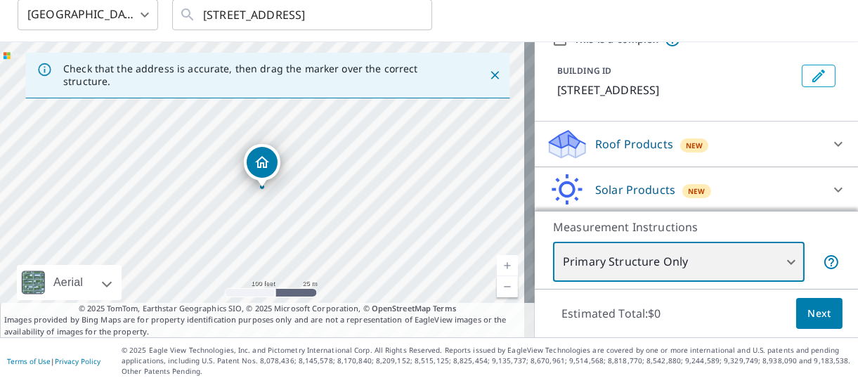
scroll to position [66, 0]
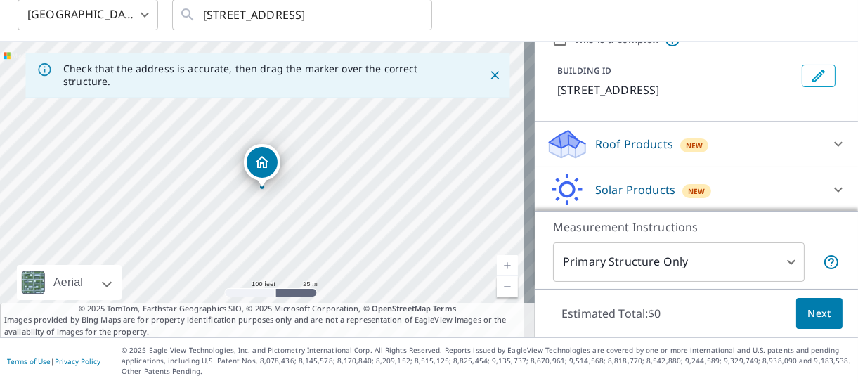
click at [646, 148] on p "Roof Products" at bounding box center [634, 144] width 78 height 17
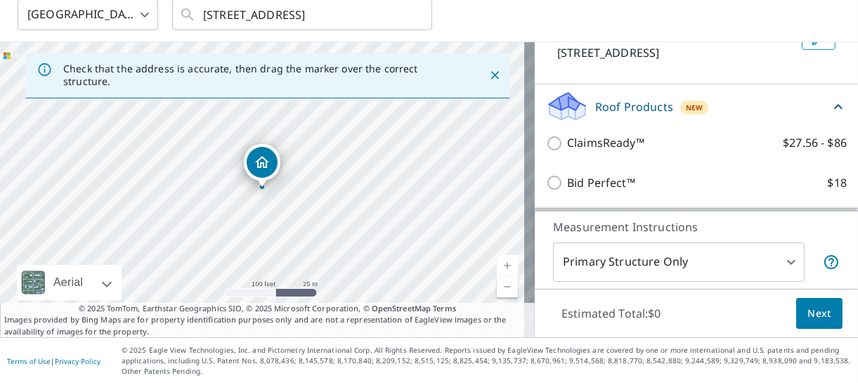
scroll to position [108, 0]
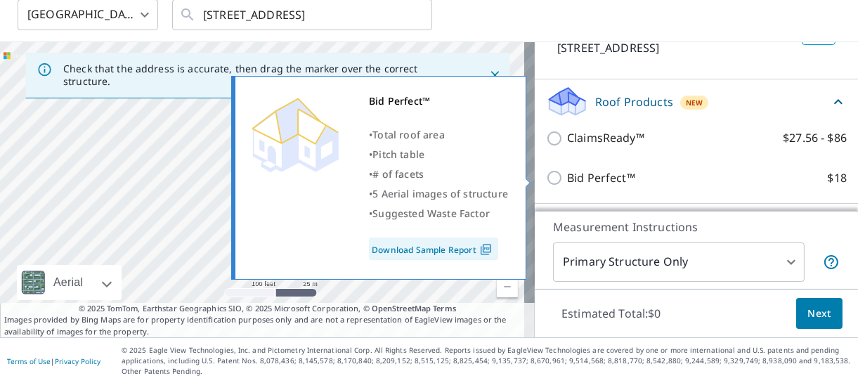
click at [619, 182] on p "Bid Perfect™" at bounding box center [601, 178] width 68 height 18
click at [567, 182] on input "Bid Perfect™ $18" at bounding box center [556, 177] width 21 height 17
checkbox input "true"
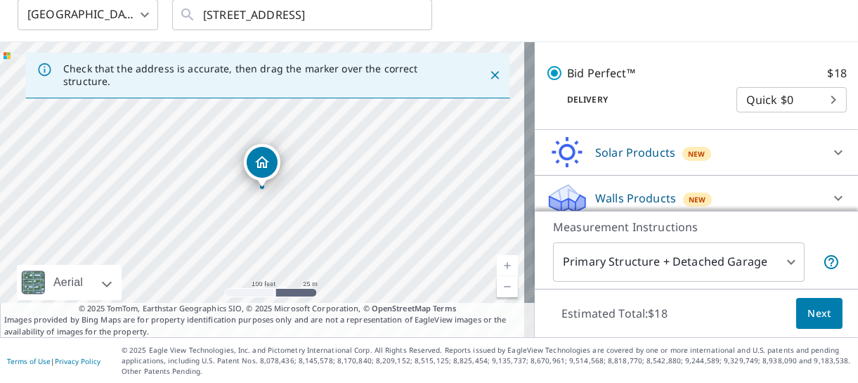
scroll to position [244, 0]
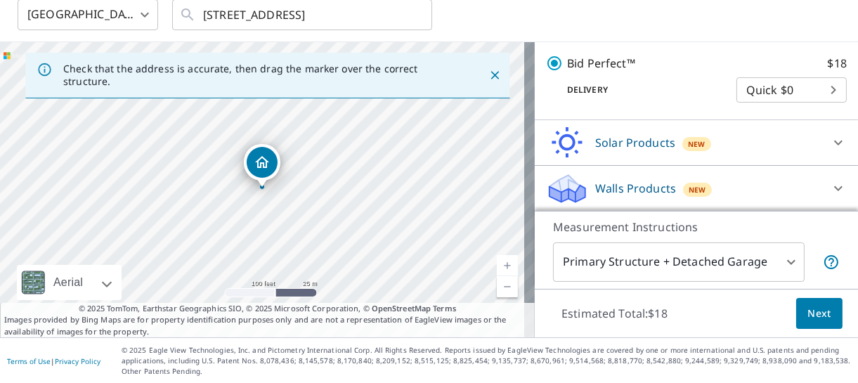
click at [776, 264] on body "ZH ZH Dashboard Order History Cancel Order ZH [GEOGRAPHIC_DATA] [GEOGRAPHIC_DAT…" at bounding box center [429, 191] width 858 height 383
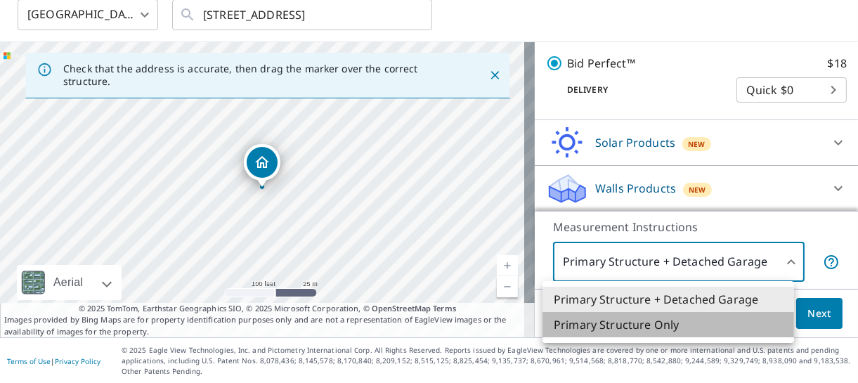
click at [703, 327] on li "Primary Structure Only" at bounding box center [668, 324] width 252 height 25
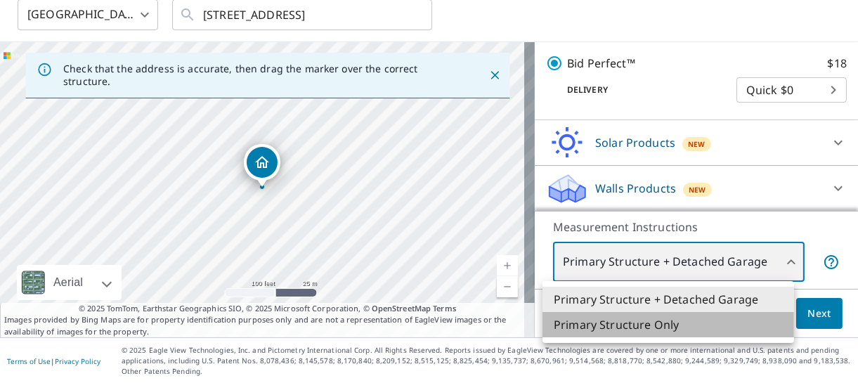
type input "2"
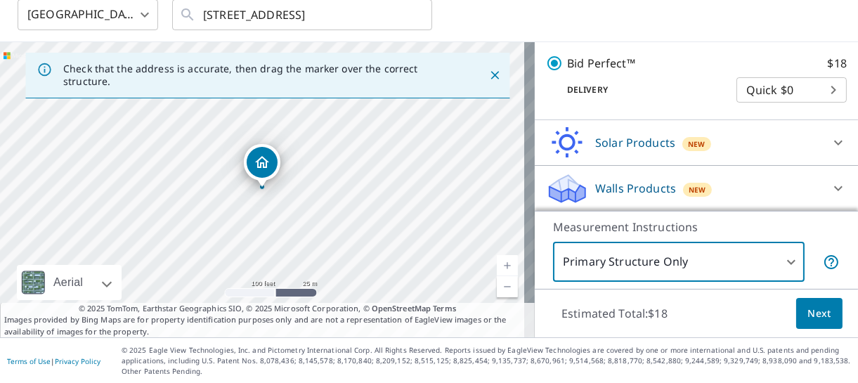
click at [807, 317] on span "Next" at bounding box center [819, 314] width 24 height 18
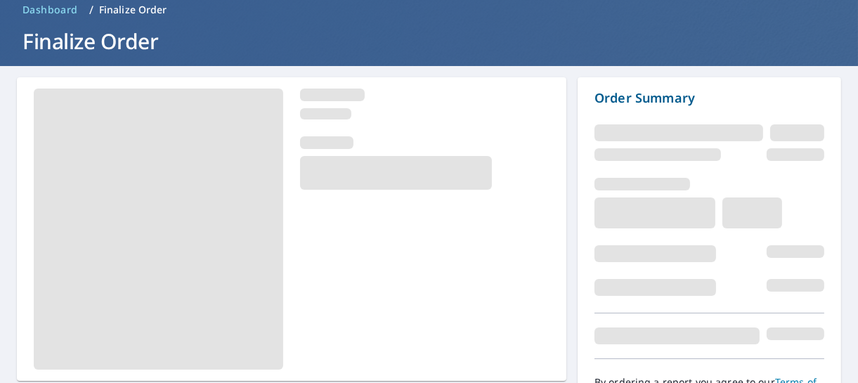
scroll to position [143, 0]
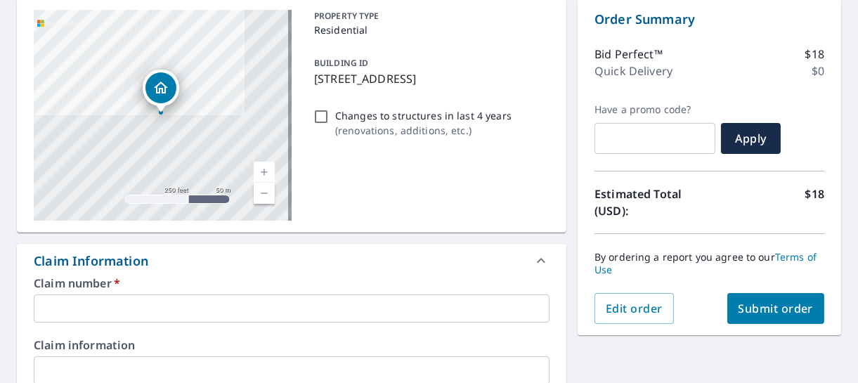
click at [144, 306] on input "text" at bounding box center [292, 308] width 516 height 28
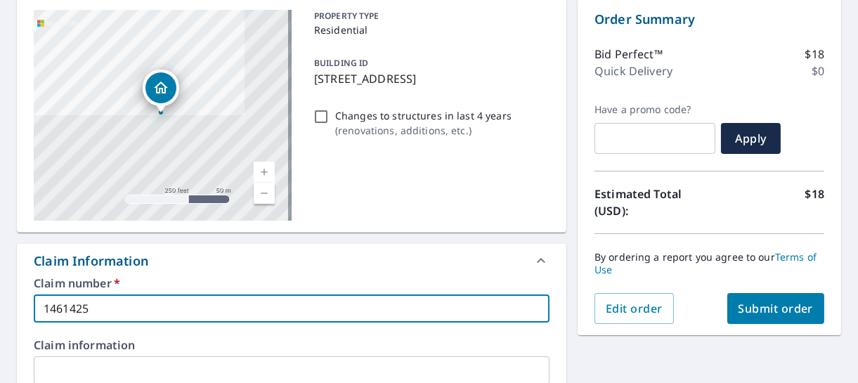
type input "1461425"
click at [744, 305] on span "Submit order" at bounding box center [775, 308] width 75 height 15
